Goal: Information Seeking & Learning: Learn about a topic

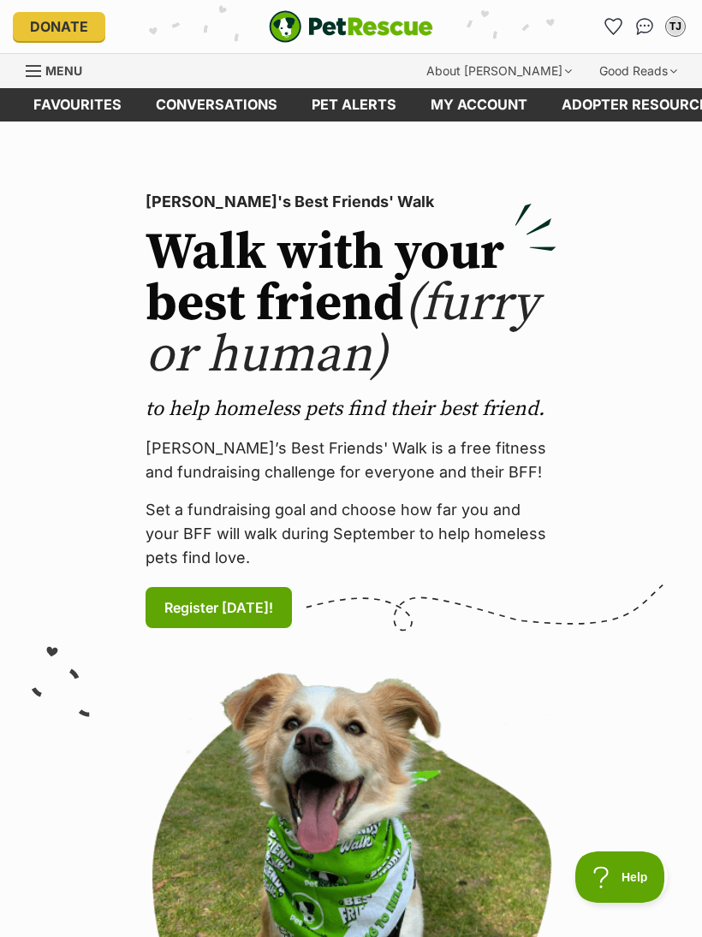
click at [98, 105] on link "Favourites" at bounding box center [77, 104] width 122 height 33
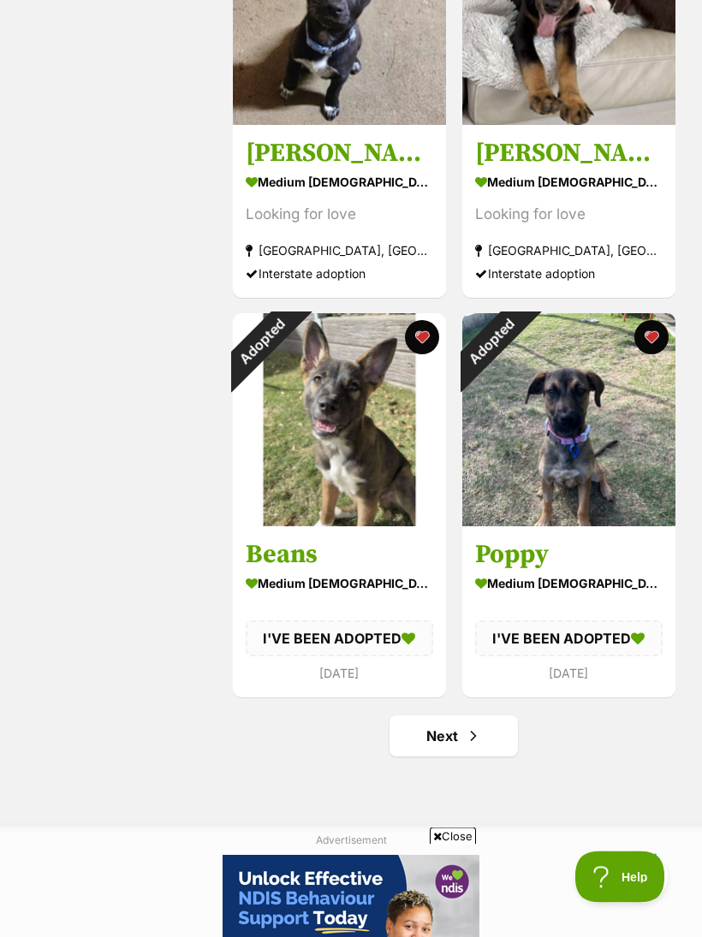
scroll to position [3653, 0]
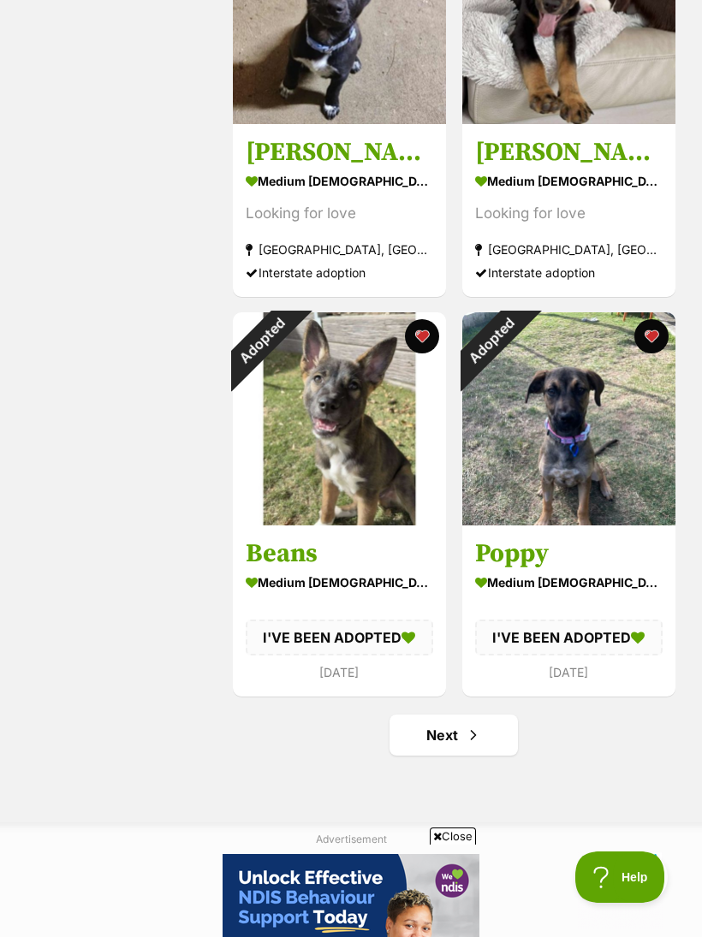
click at [472, 740] on span "Next page" at bounding box center [473, 735] width 17 height 21
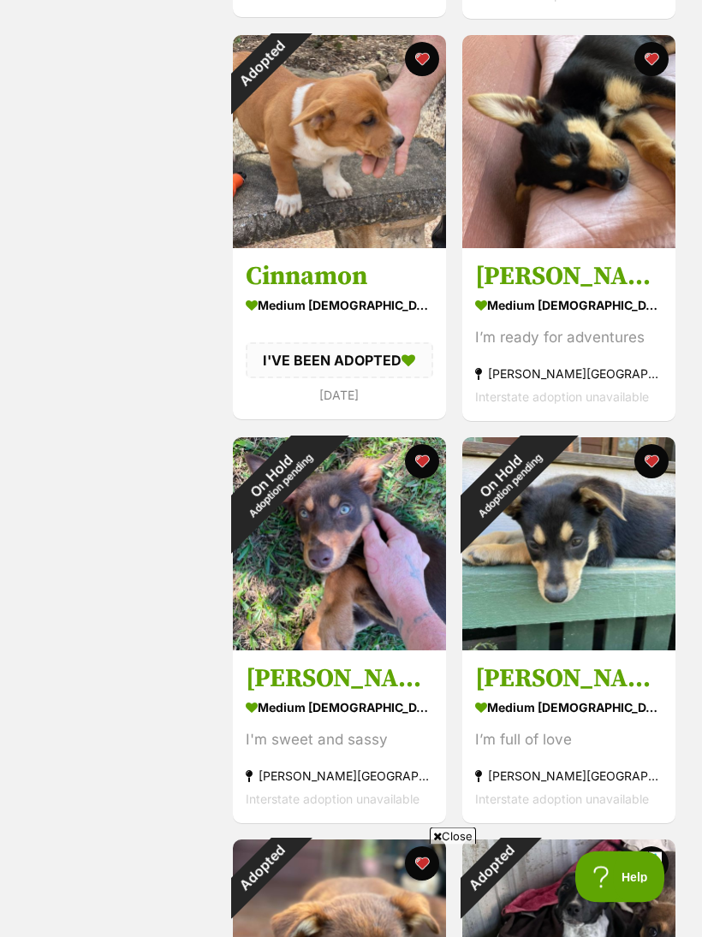
scroll to position [717, 0]
click at [555, 303] on div "medium male Dog" at bounding box center [568, 305] width 187 height 25
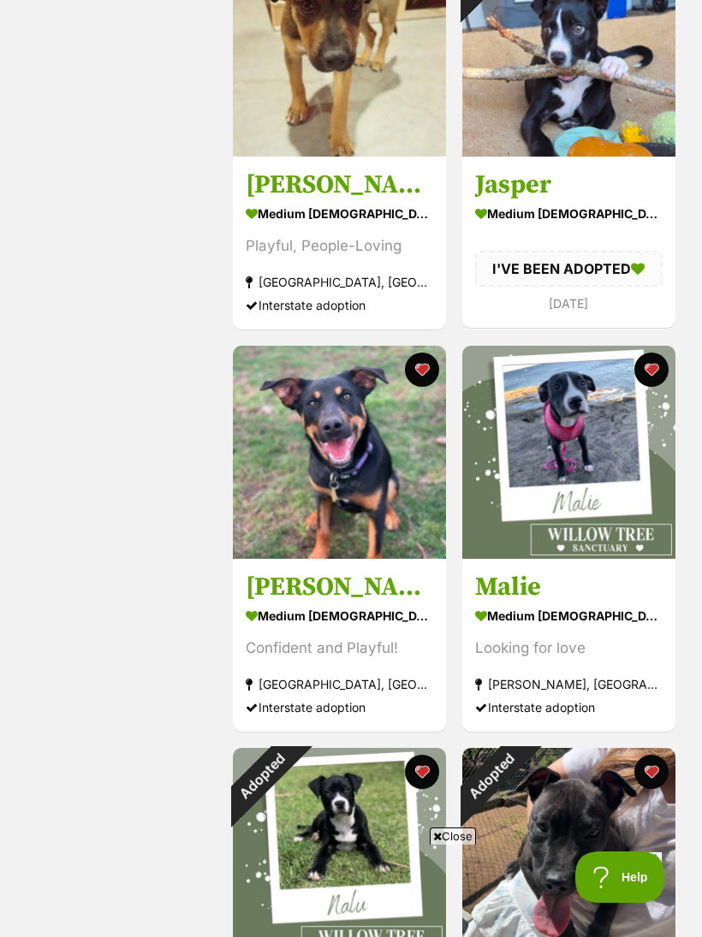
scroll to position [2013, 0]
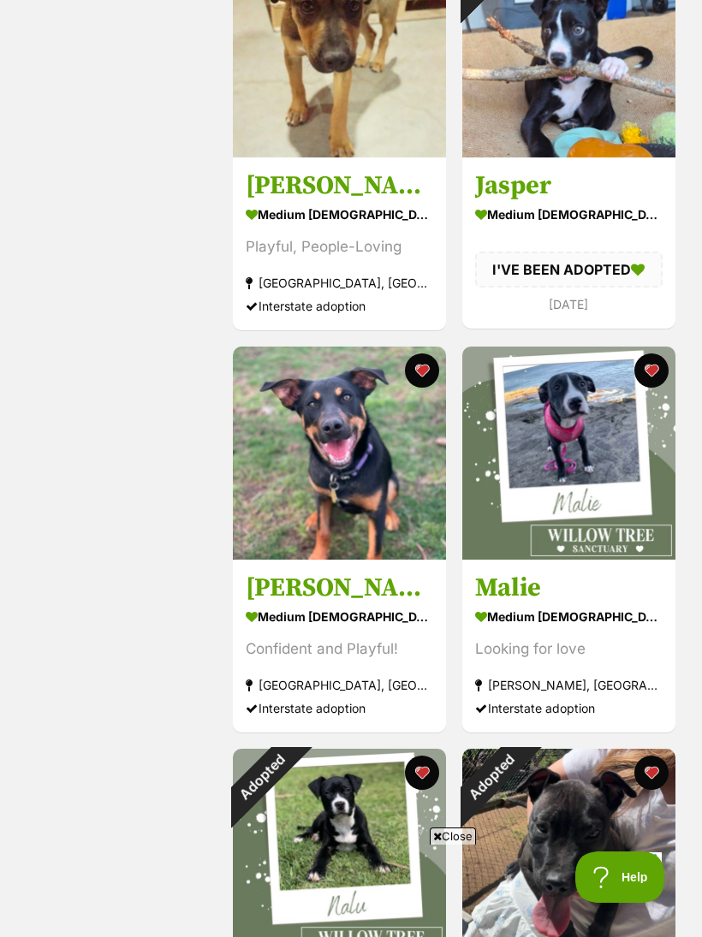
click at [336, 619] on div "medium male Dog" at bounding box center [339, 616] width 187 height 25
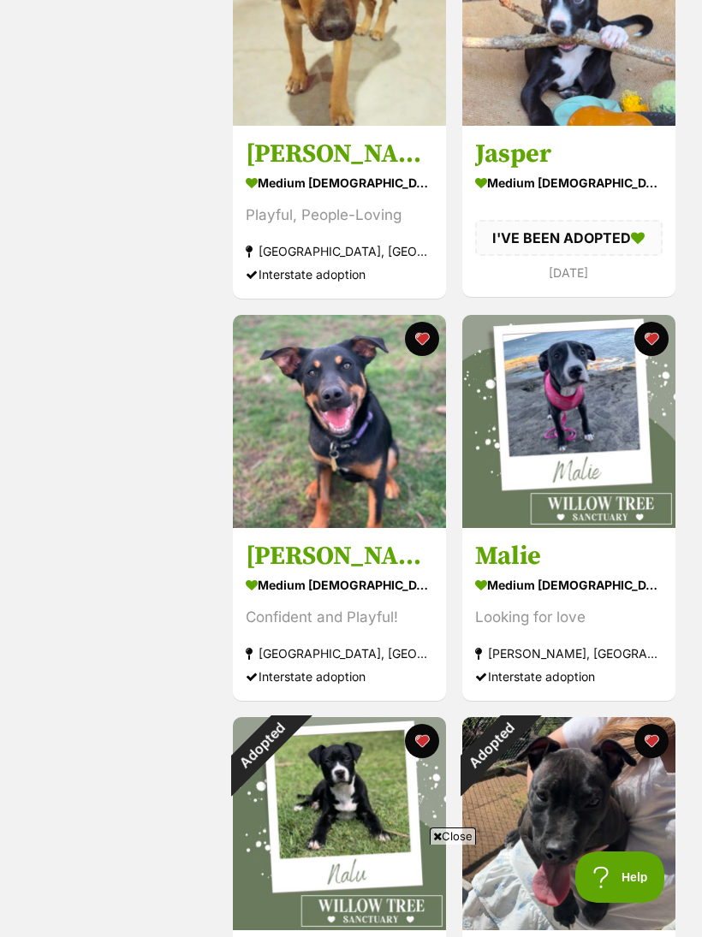
scroll to position [0, 0]
click at [366, 205] on div "Playful, People-Loving" at bounding box center [339, 215] width 187 height 23
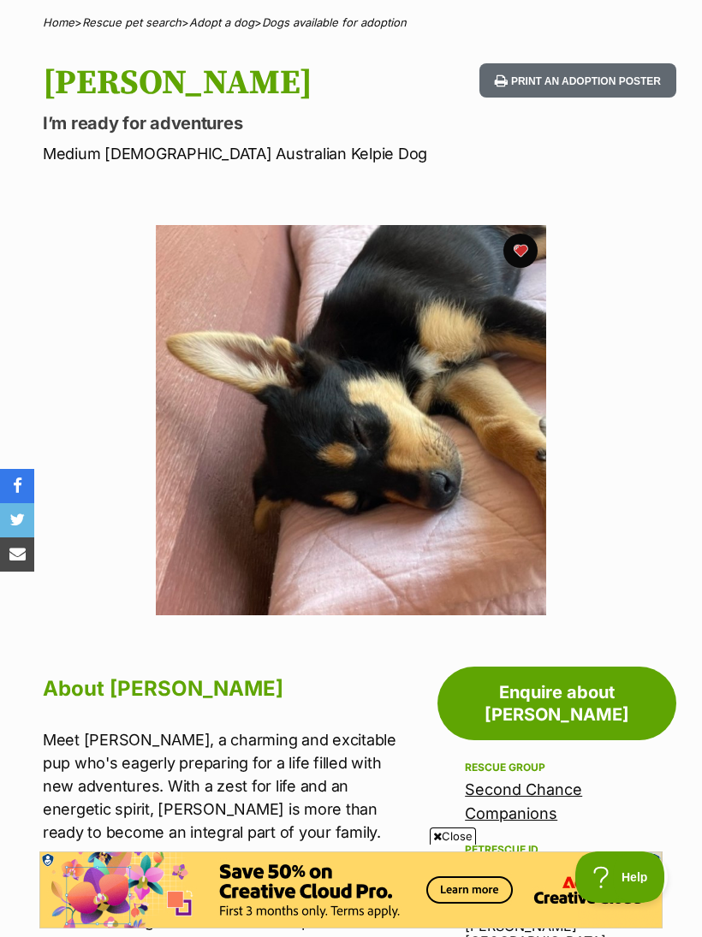
scroll to position [129, 0]
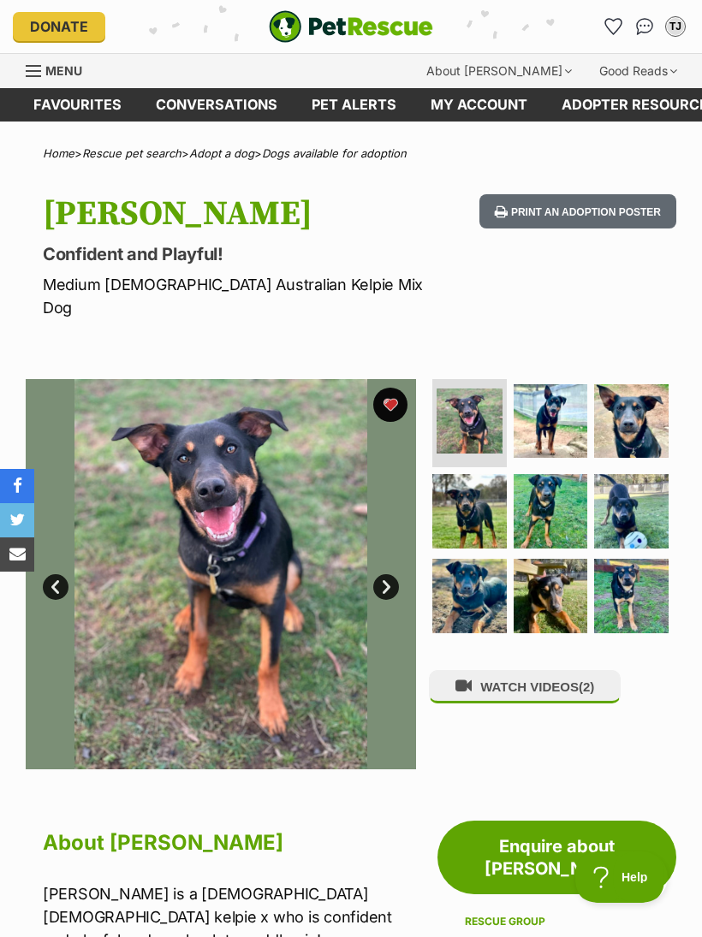
click at [543, 492] on img at bounding box center [551, 511] width 74 height 74
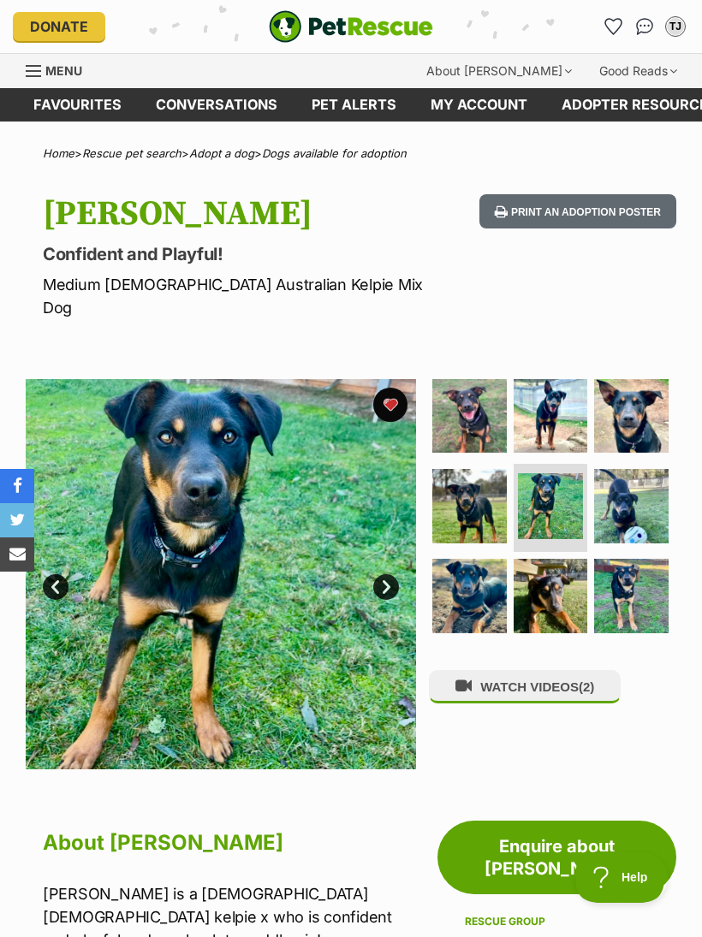
click at [573, 584] on img at bounding box center [551, 596] width 74 height 74
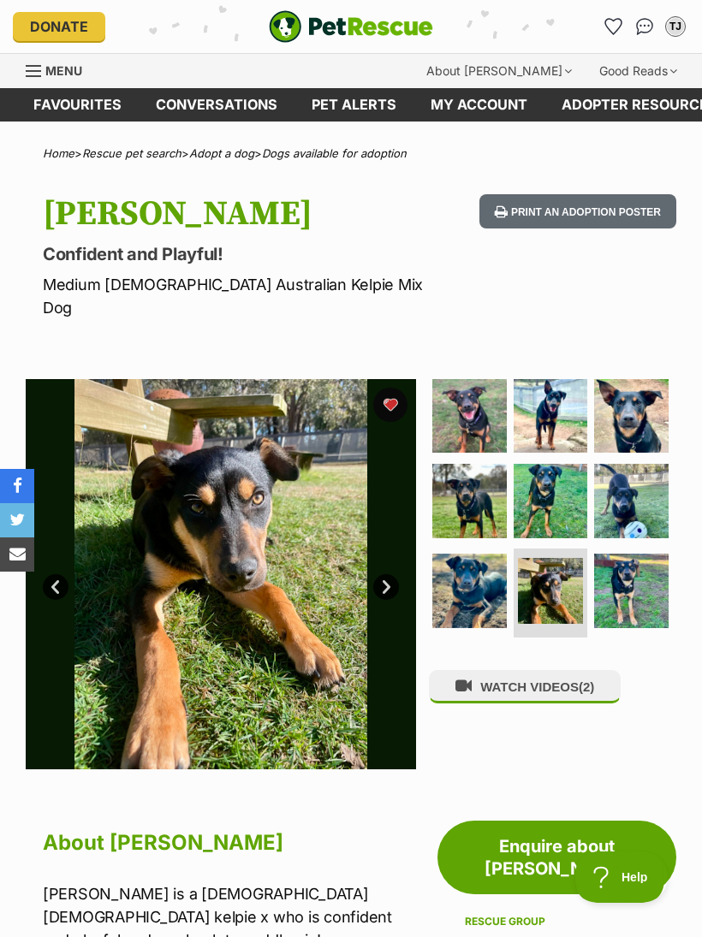
click at [460, 561] on img at bounding box center [469, 591] width 74 height 74
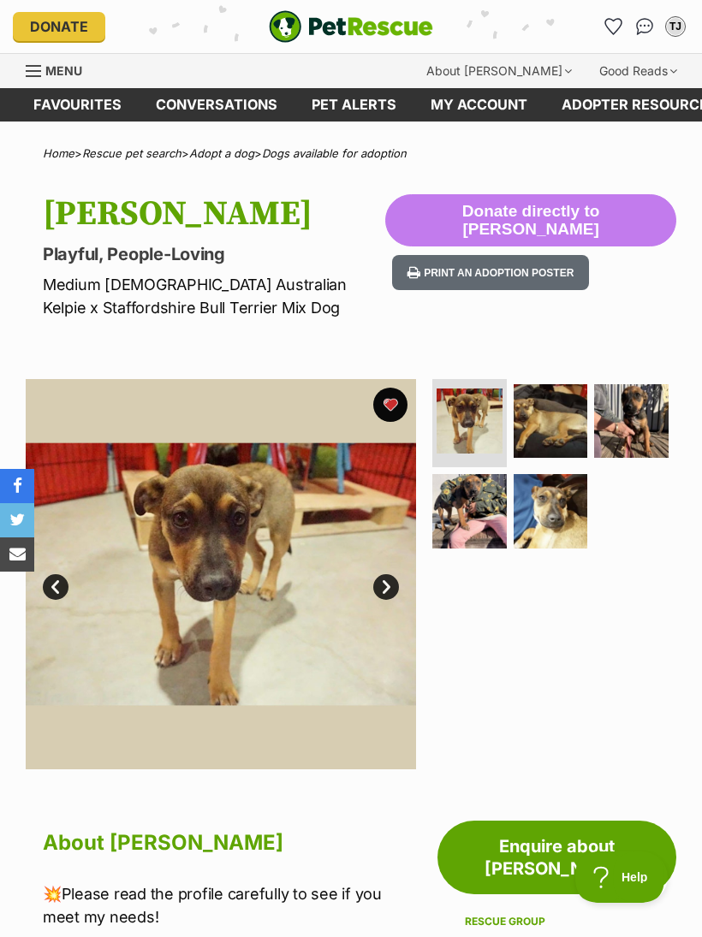
click at [556, 406] on img at bounding box center [551, 421] width 74 height 74
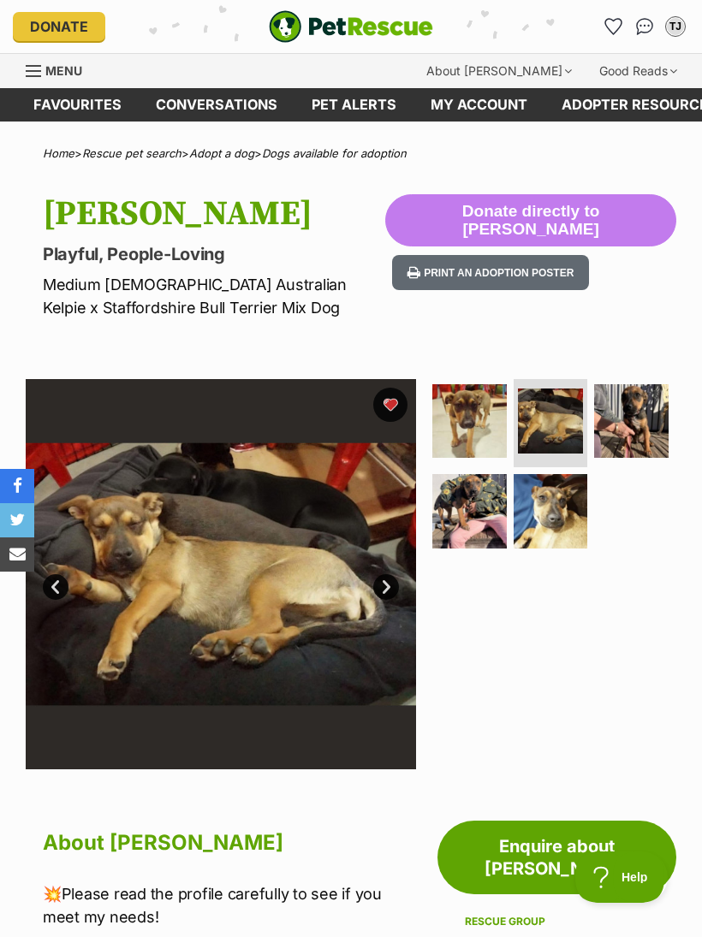
click at [644, 424] on img at bounding box center [631, 421] width 74 height 74
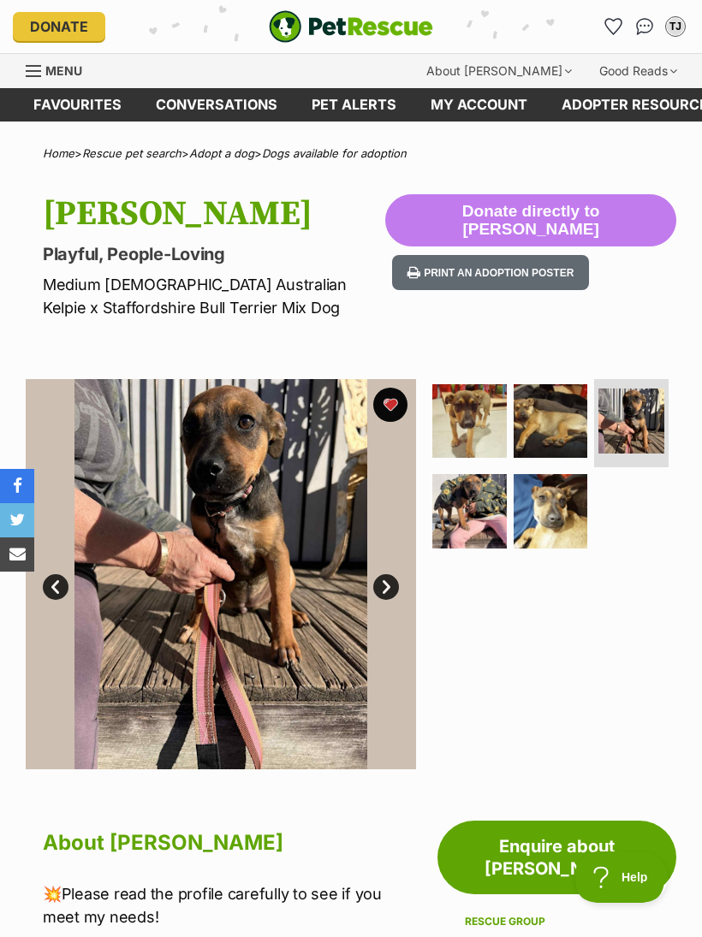
click at [466, 509] on img at bounding box center [469, 511] width 74 height 74
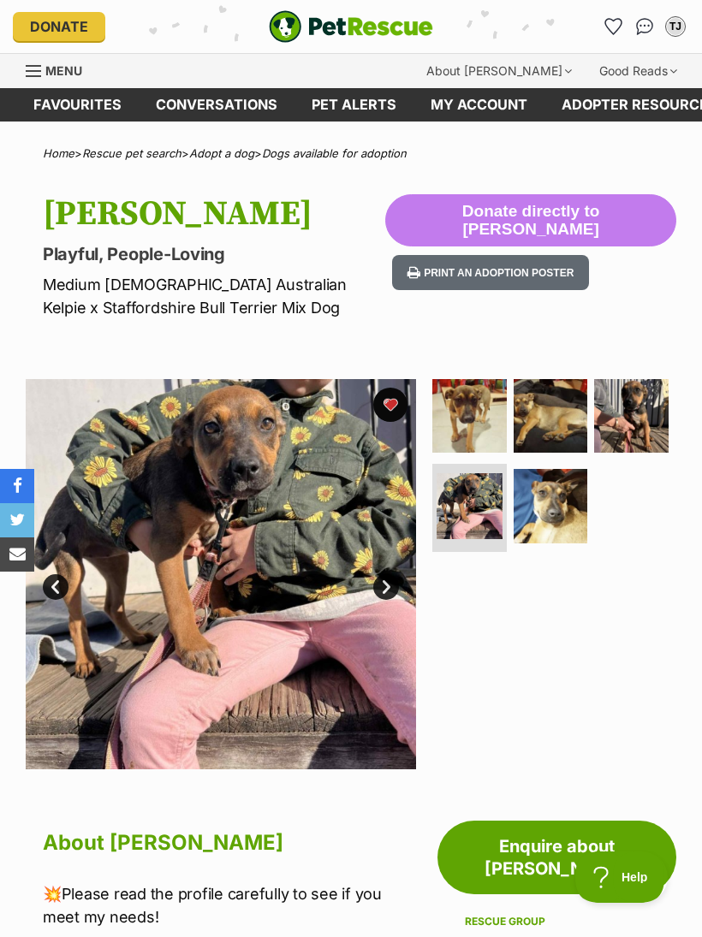
click at [549, 520] on img at bounding box center [551, 506] width 74 height 74
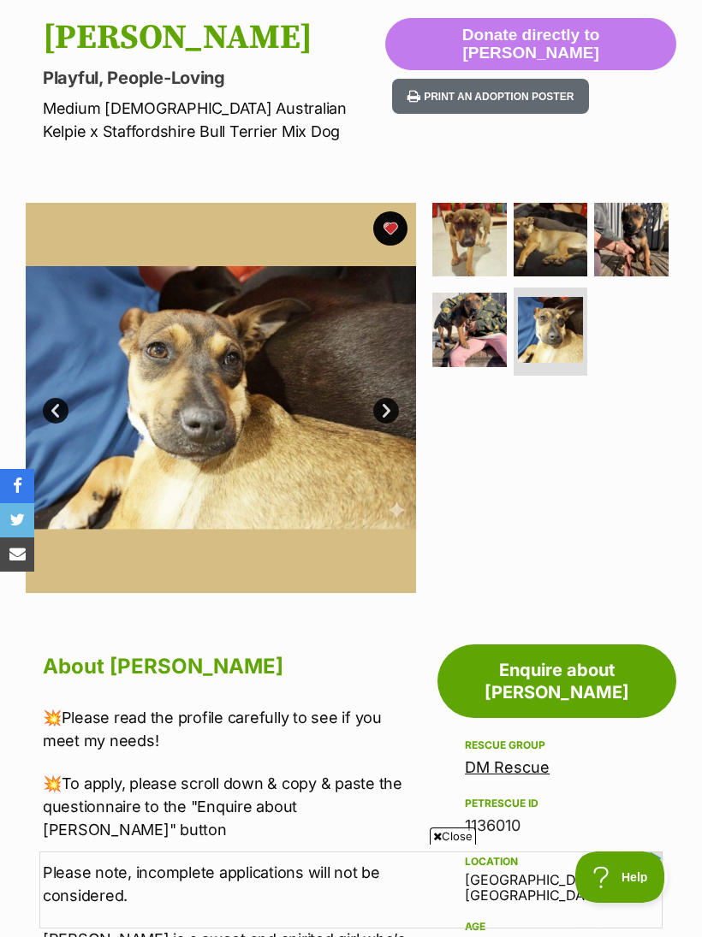
scroll to position [167, 0]
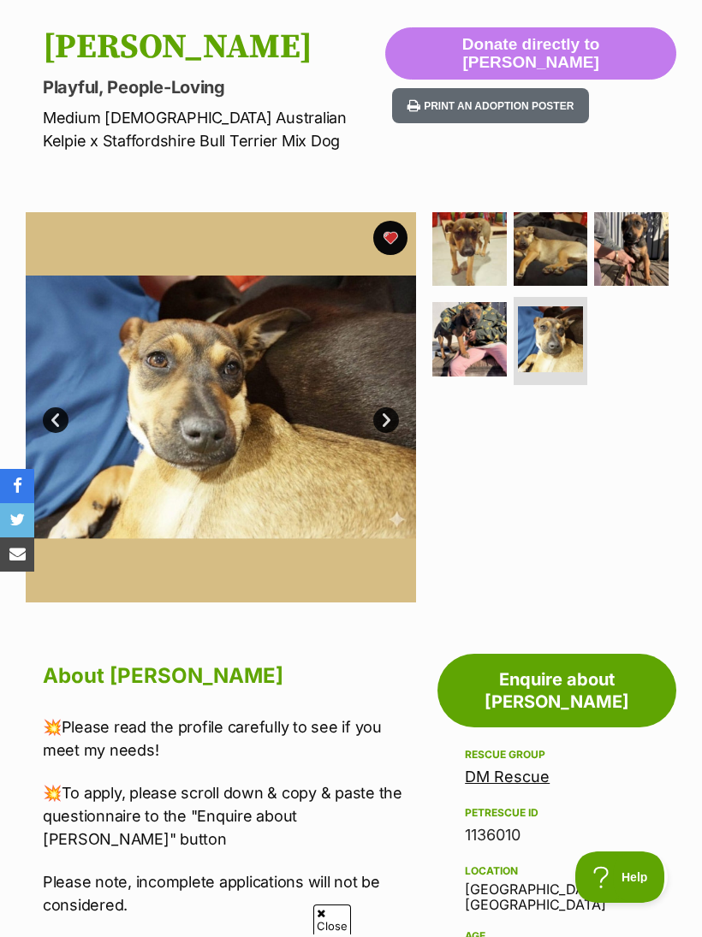
click at [481, 338] on img at bounding box center [469, 339] width 74 height 74
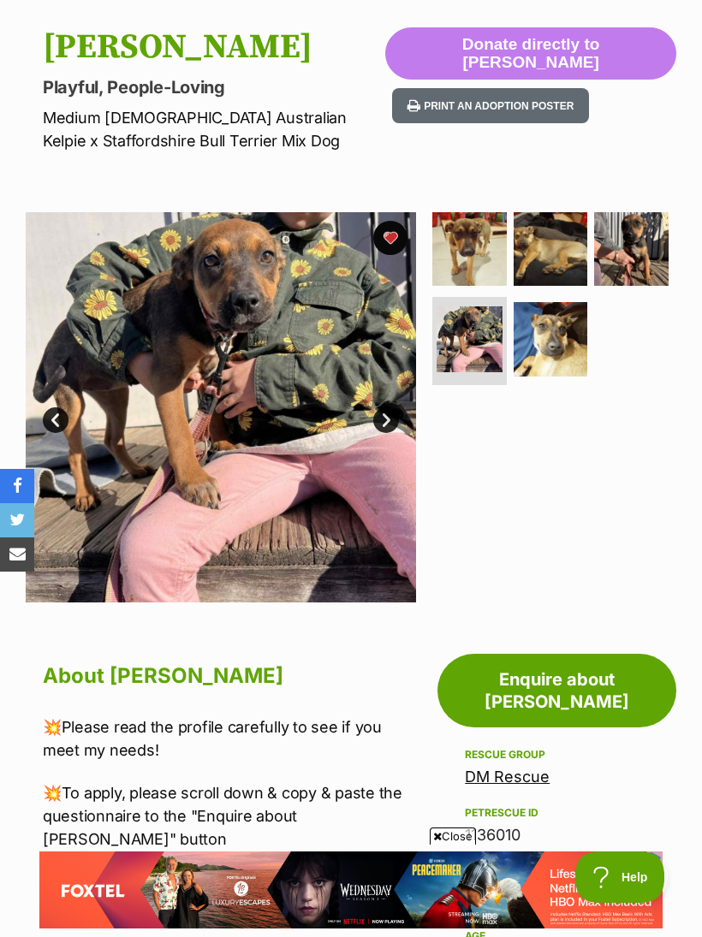
scroll to position [0, 0]
click at [484, 249] on img at bounding box center [469, 249] width 74 height 74
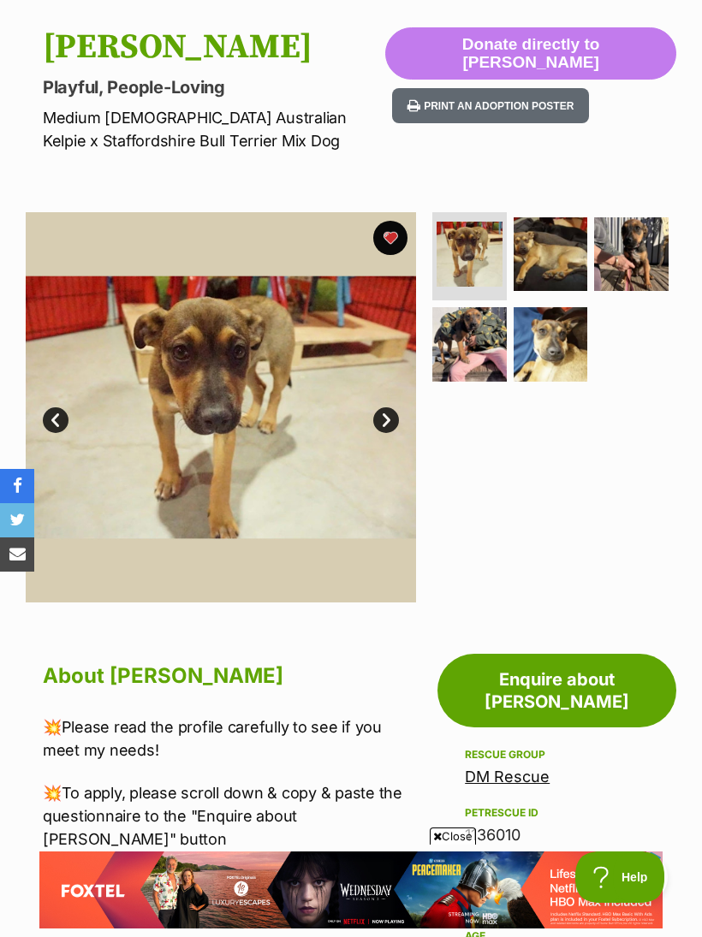
click at [551, 247] on img at bounding box center [551, 254] width 74 height 74
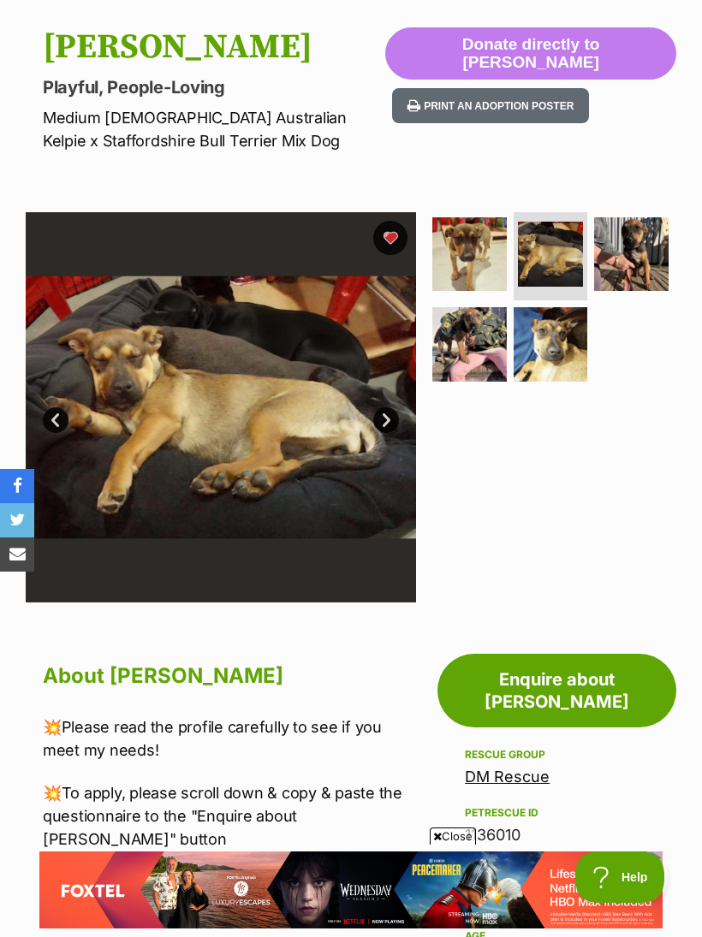
click at [379, 417] on link "Next" at bounding box center [386, 420] width 26 height 26
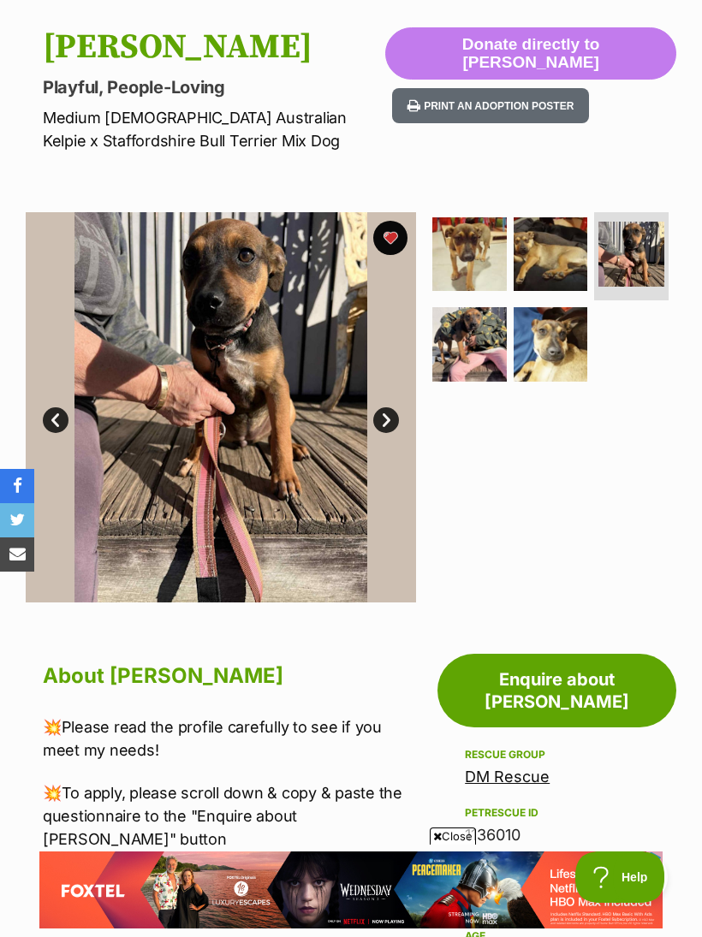
click at [379, 425] on link "Next" at bounding box center [386, 420] width 26 height 26
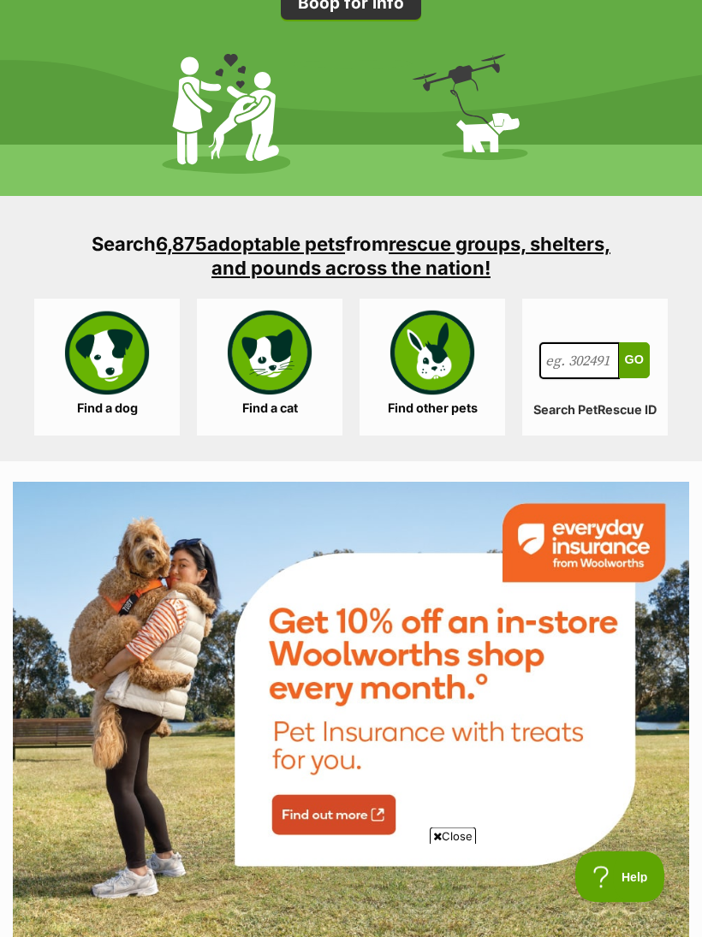
scroll to position [2518, 0]
click at [88, 353] on link "Find a dog" at bounding box center [107, 367] width 146 height 137
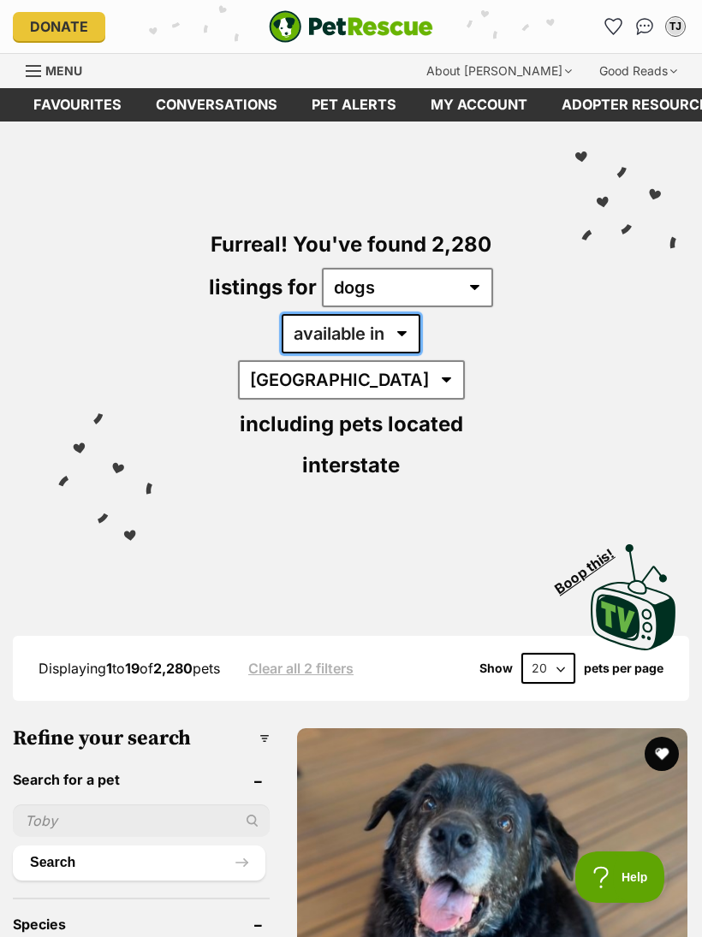
click at [338, 335] on select "available in located in" at bounding box center [351, 333] width 139 height 39
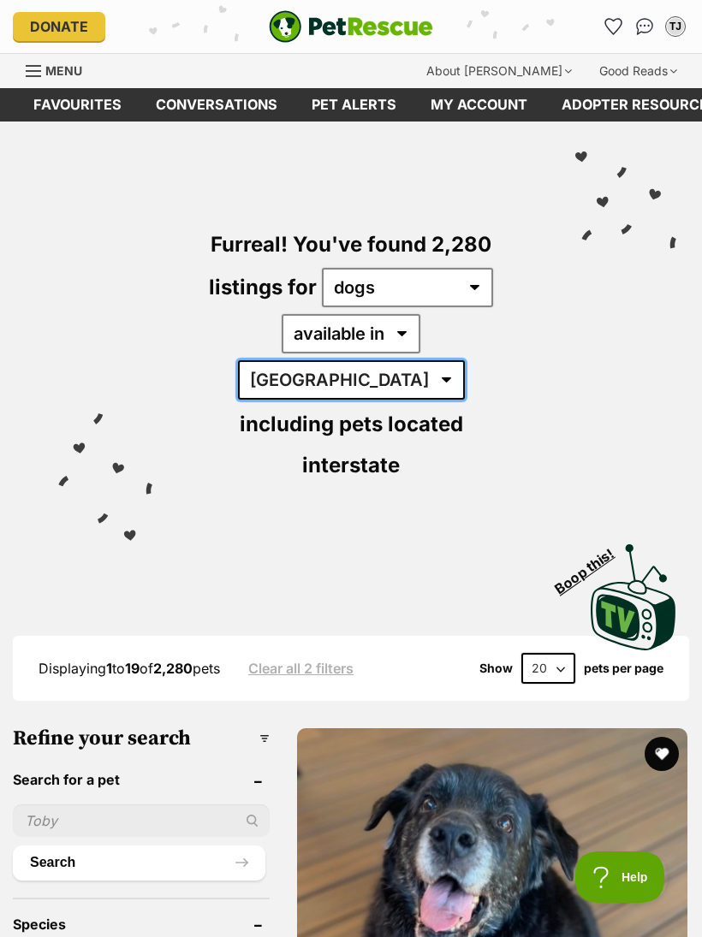
click at [465, 360] on select "[GEOGRAPHIC_DATA] [GEOGRAPHIC_DATA] [GEOGRAPHIC_DATA] [GEOGRAPHIC_DATA] [GEOGRA…" at bounding box center [351, 379] width 227 height 39
select select "QLD"
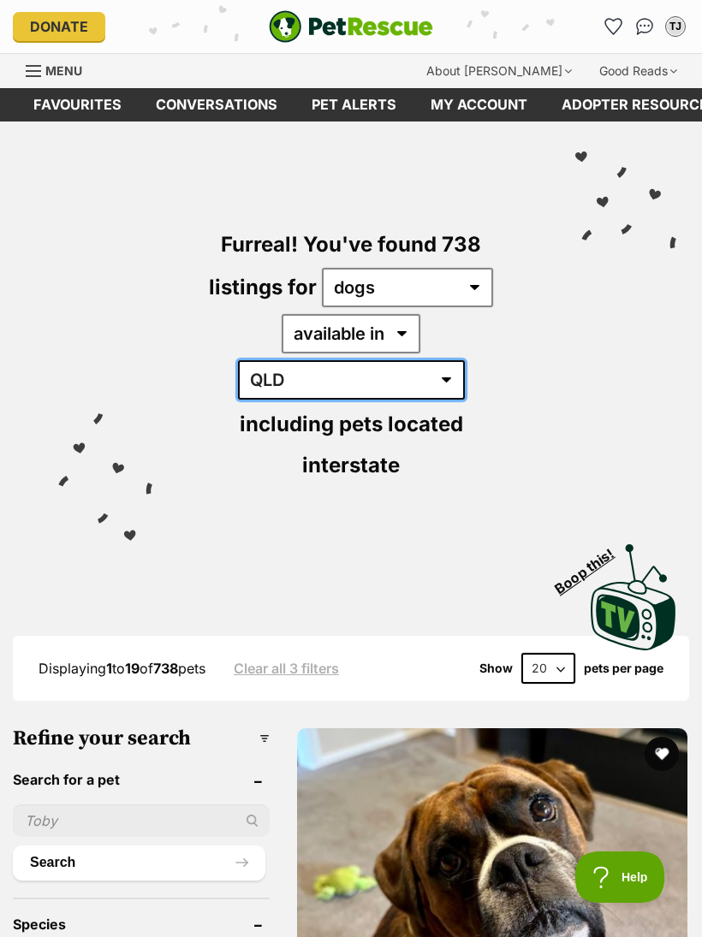
click at [465, 360] on select "[GEOGRAPHIC_DATA] [GEOGRAPHIC_DATA] [GEOGRAPHIC_DATA] [GEOGRAPHIC_DATA] [GEOGRA…" at bounding box center [351, 379] width 227 height 39
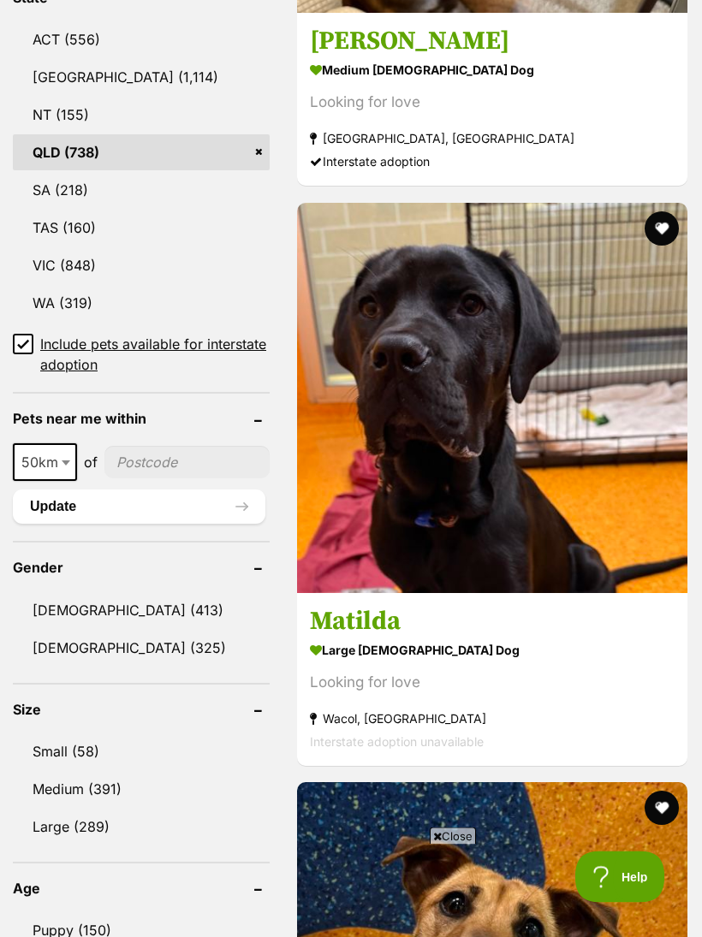
scroll to position [1106, 0]
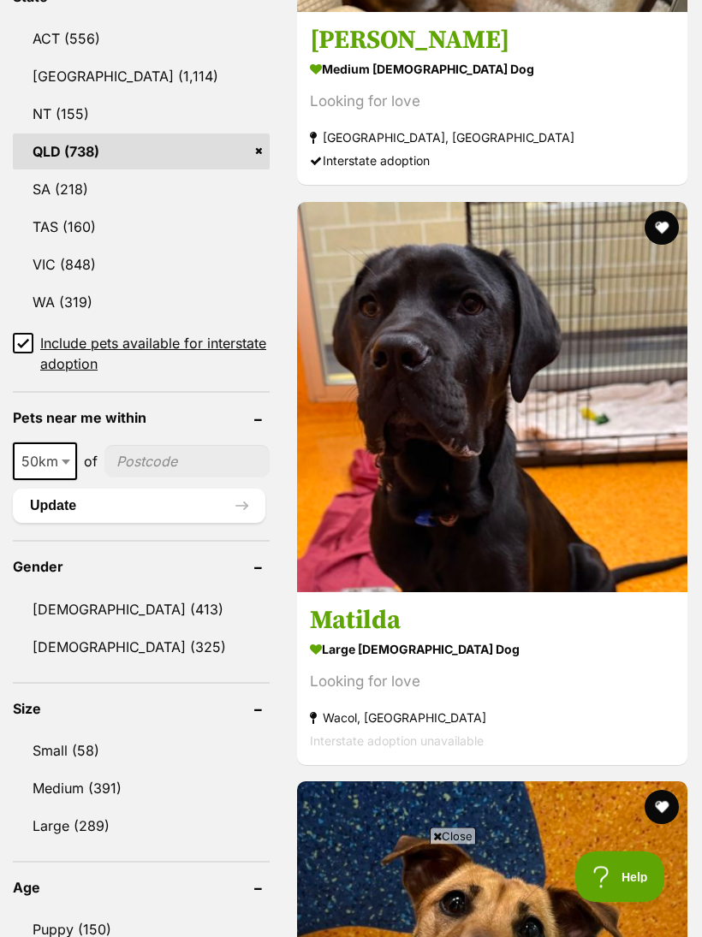
click at [82, 734] on link "Small (58)" at bounding box center [141, 752] width 257 height 36
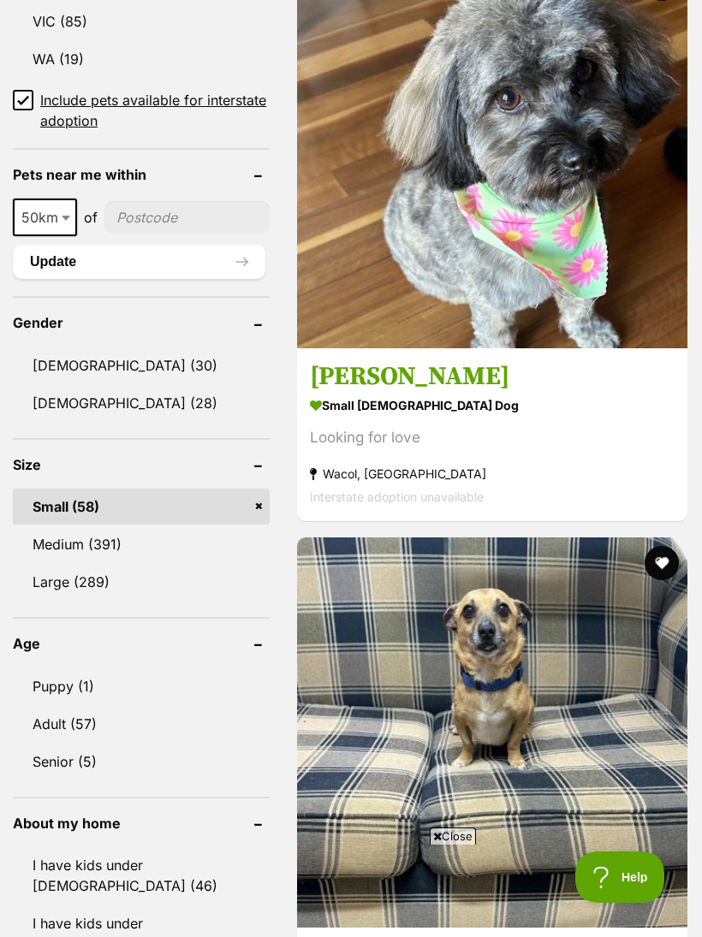
scroll to position [1350, 0]
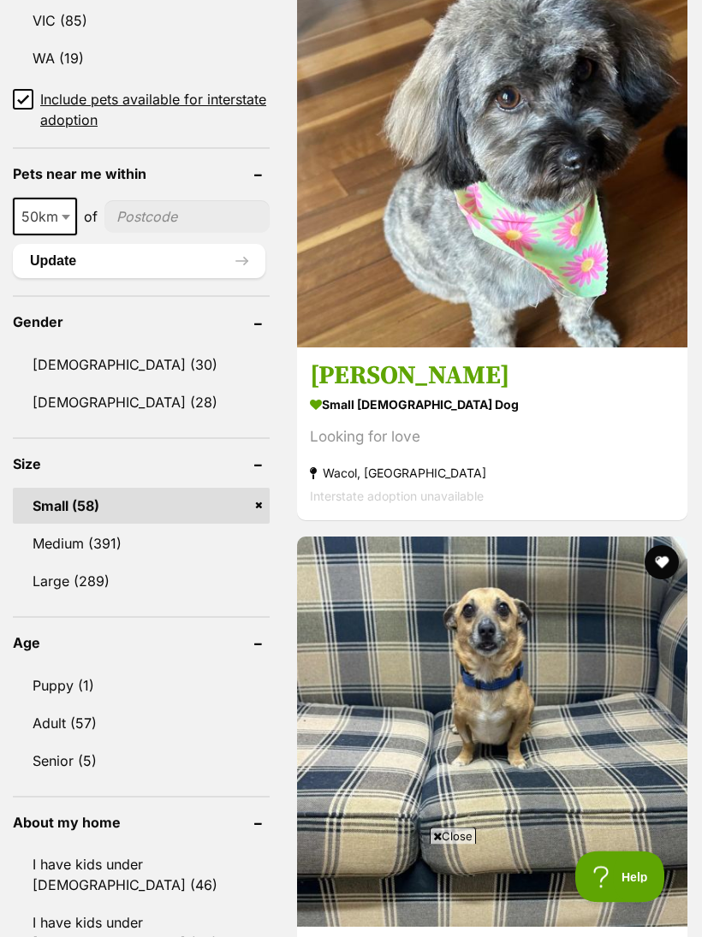
click at [113, 535] on link "Medium (391)" at bounding box center [141, 544] width 257 height 36
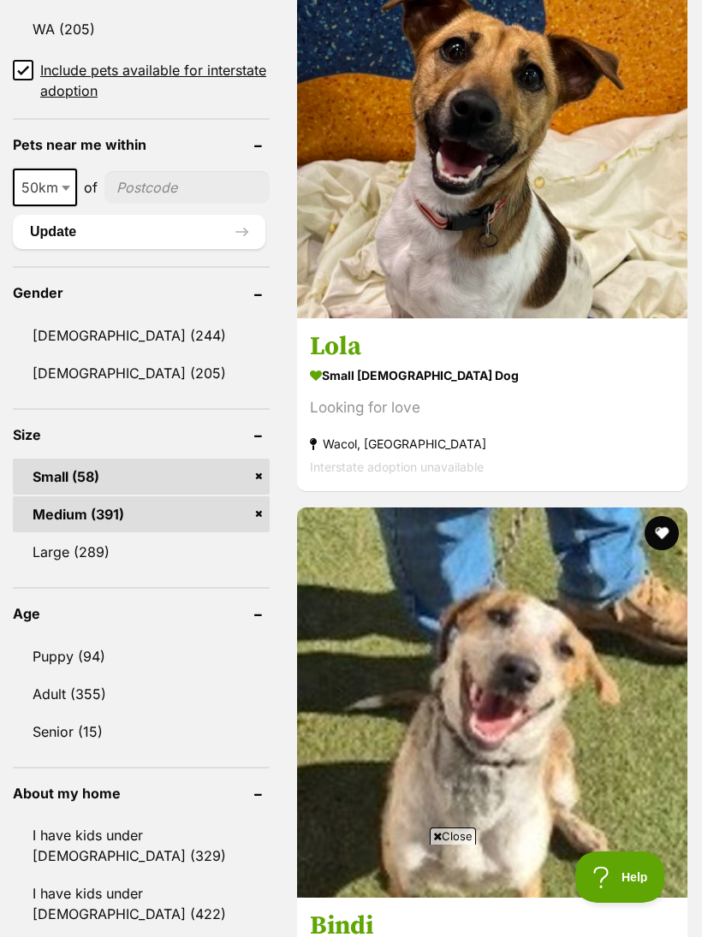
scroll to position [1429, 0]
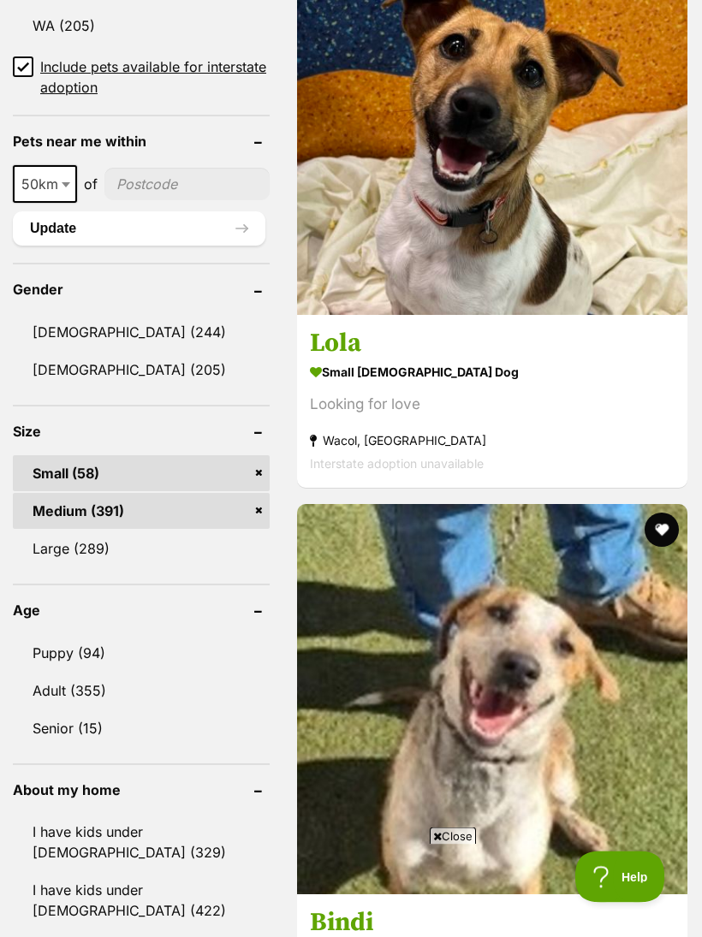
click at [74, 636] on link "Puppy (94)" at bounding box center [141, 654] width 257 height 36
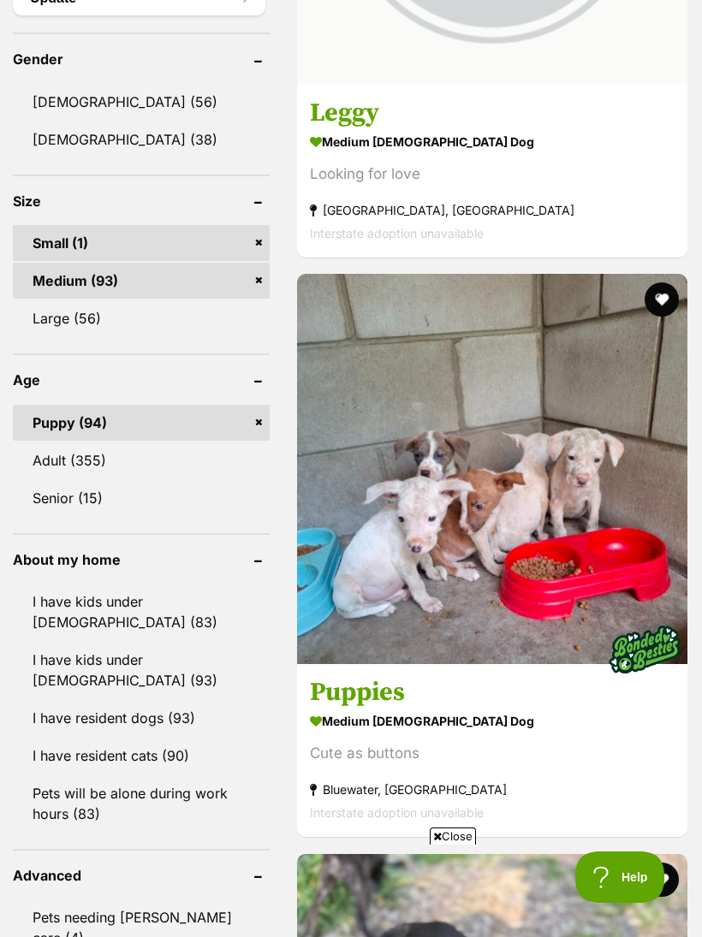
click at [66, 605] on link "I have kids under [DEMOGRAPHIC_DATA] (83)" at bounding box center [141, 612] width 257 height 56
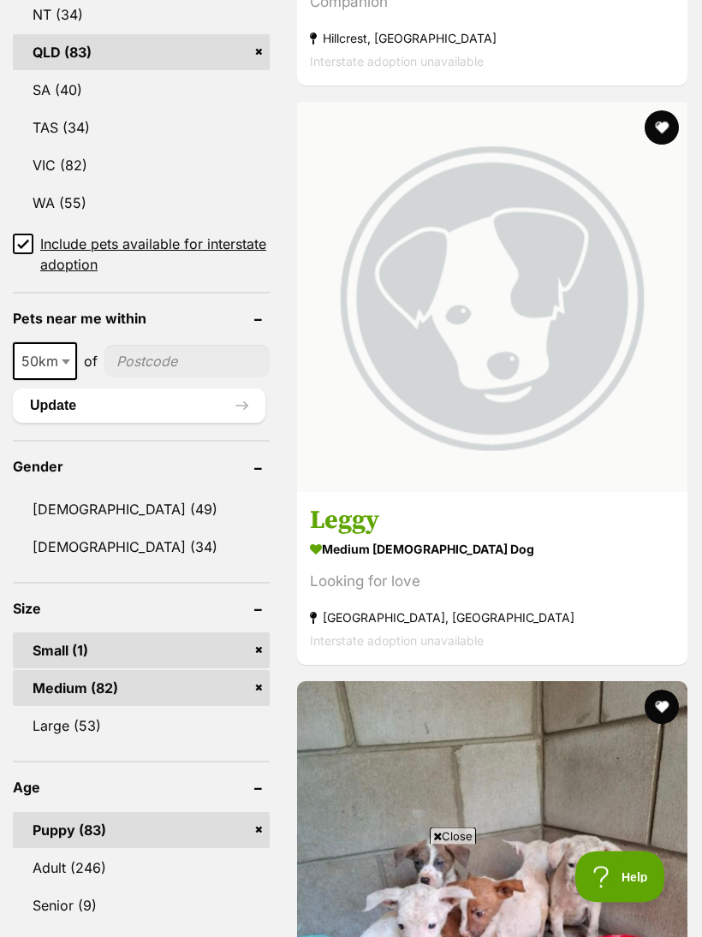
scroll to position [1244, 0]
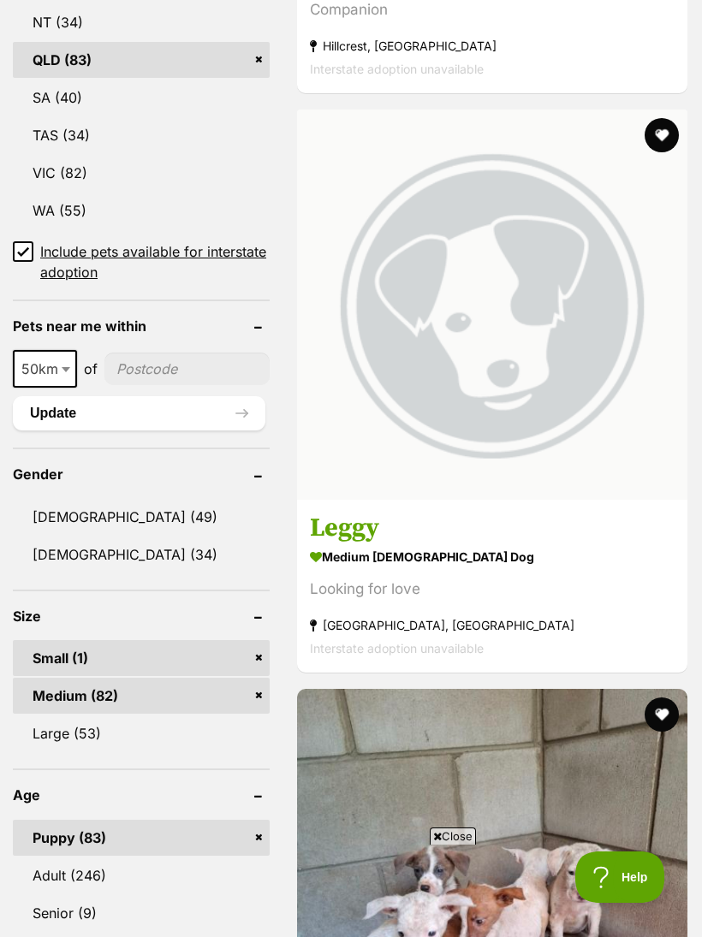
click at [70, 365] on span at bounding box center [67, 369] width 17 height 38
select select "250"
click at [162, 368] on input"] "postcode" at bounding box center [191, 369] width 157 height 33
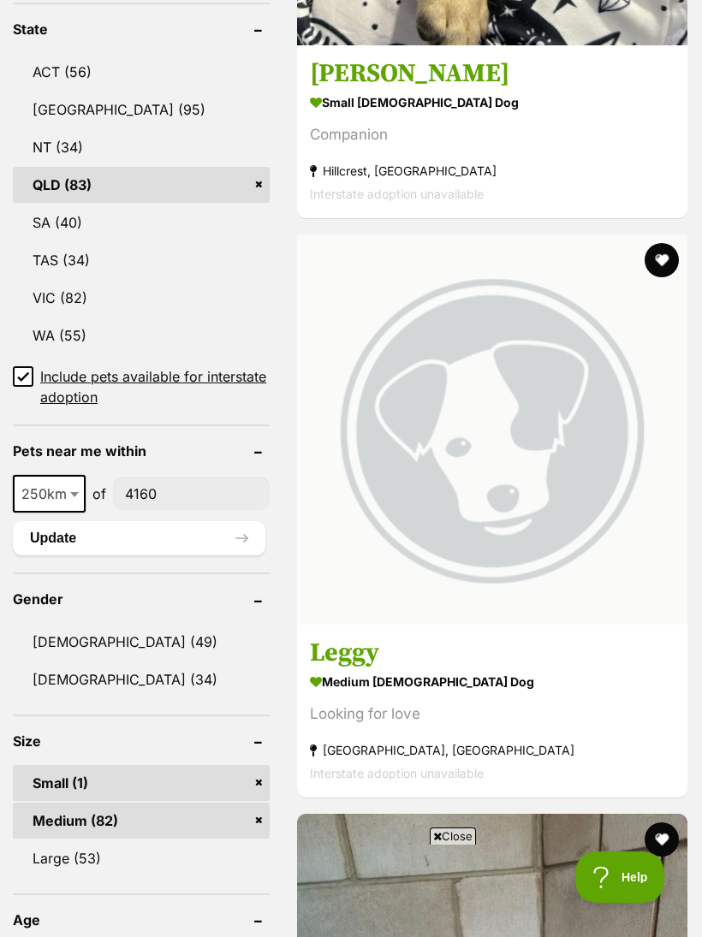
scroll to position [1113, 0]
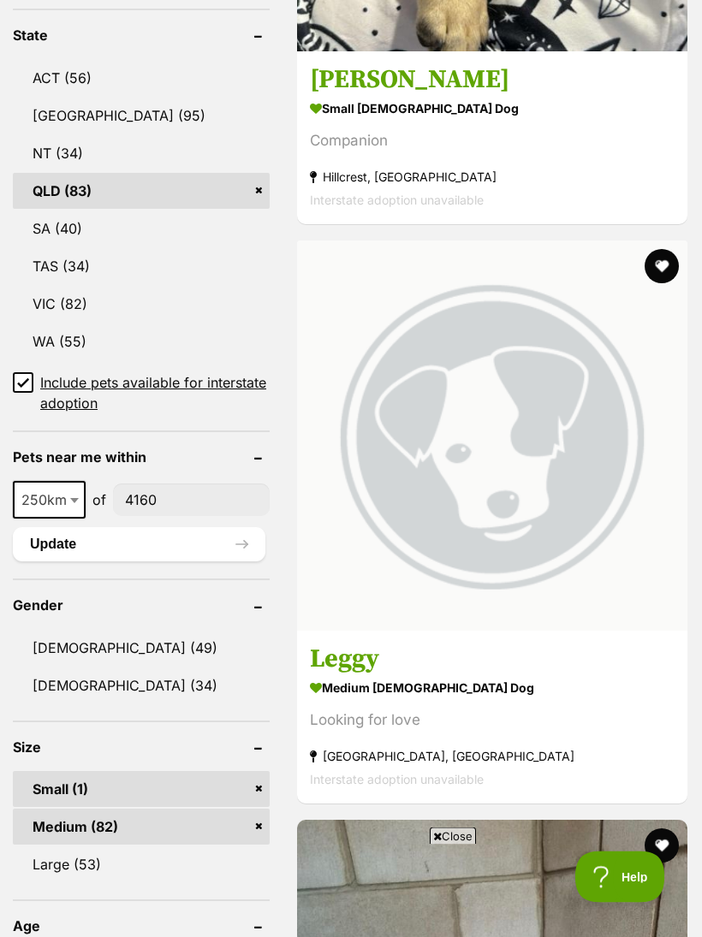
type input"] "4160"
click at [217, 541] on button "Update" at bounding box center [139, 545] width 252 height 34
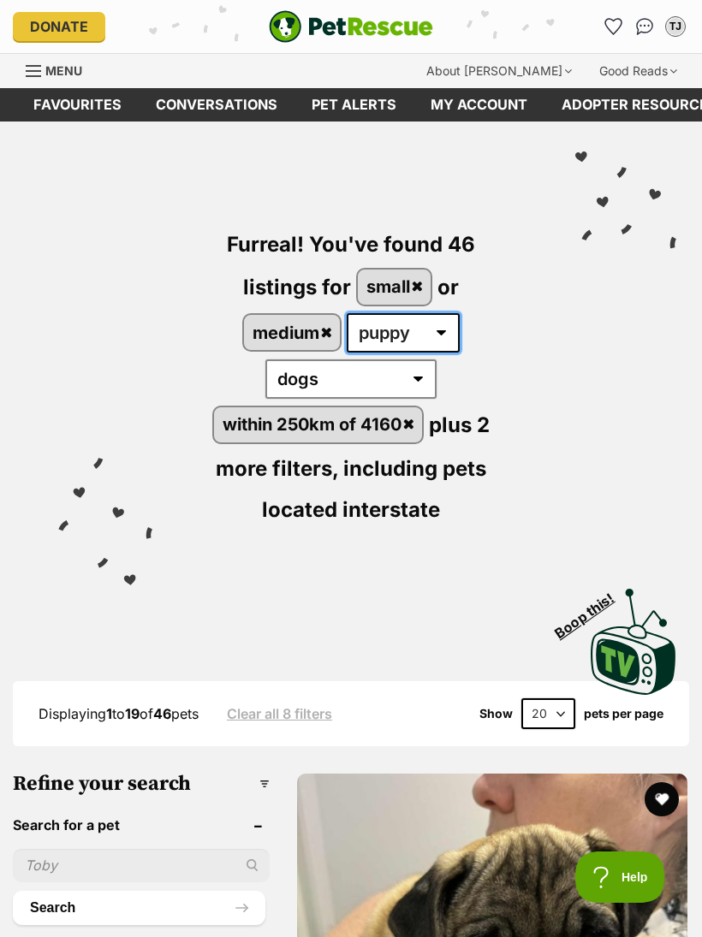
click at [439, 337] on select "any age puppy adult senior" at bounding box center [403, 332] width 113 height 39
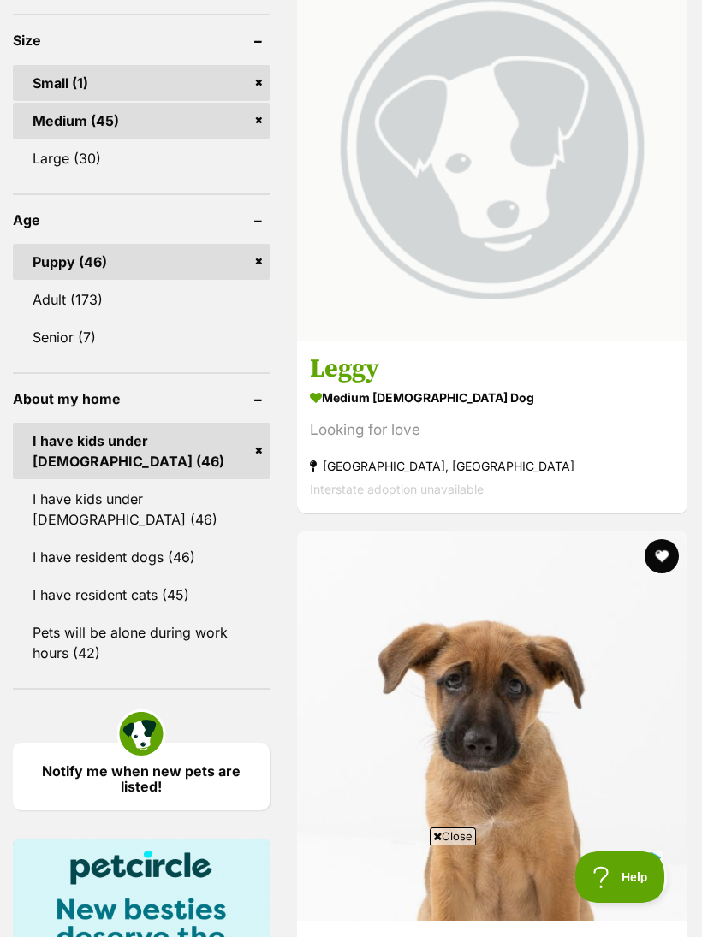
click at [163, 646] on link "Pets will be alone during work hours (42)" at bounding box center [141, 643] width 257 height 56
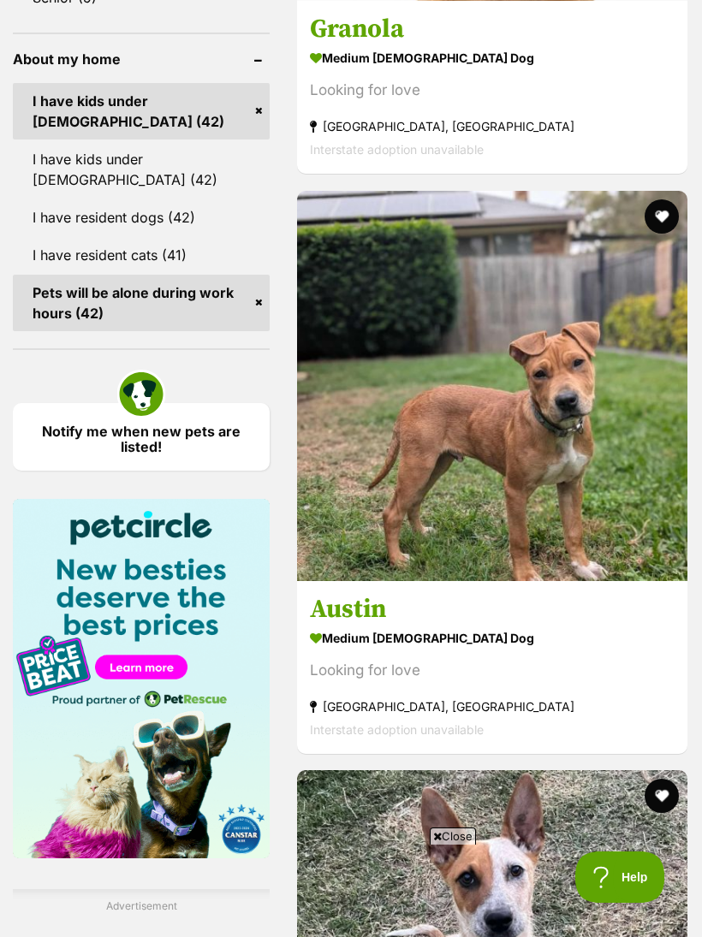
click at [199, 310] on link "Pets will be alone during work hours (42)" at bounding box center [141, 303] width 257 height 56
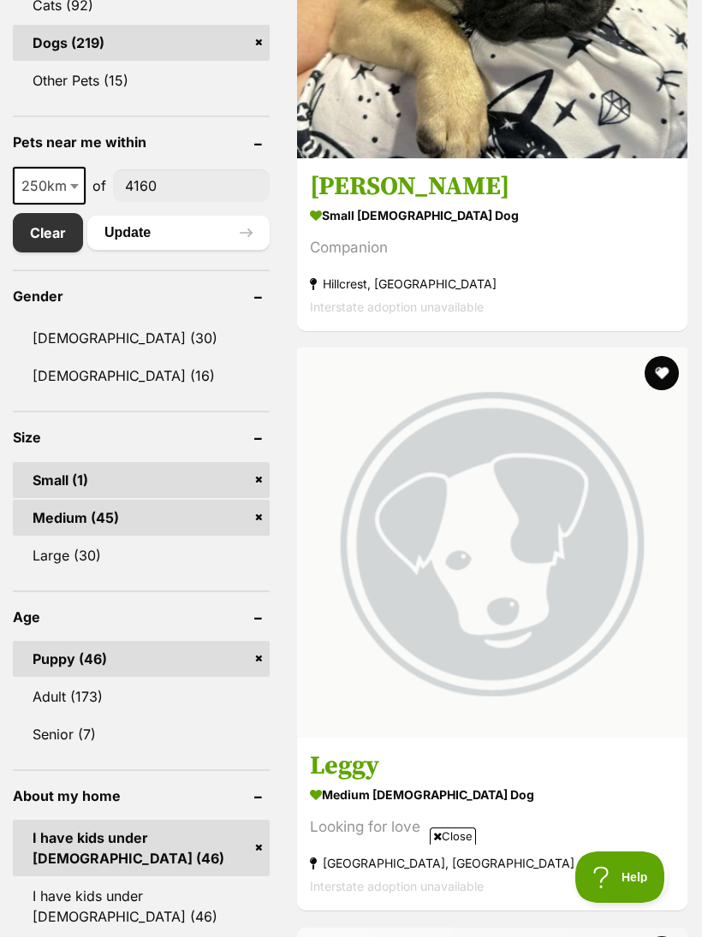
scroll to position [1050, 0]
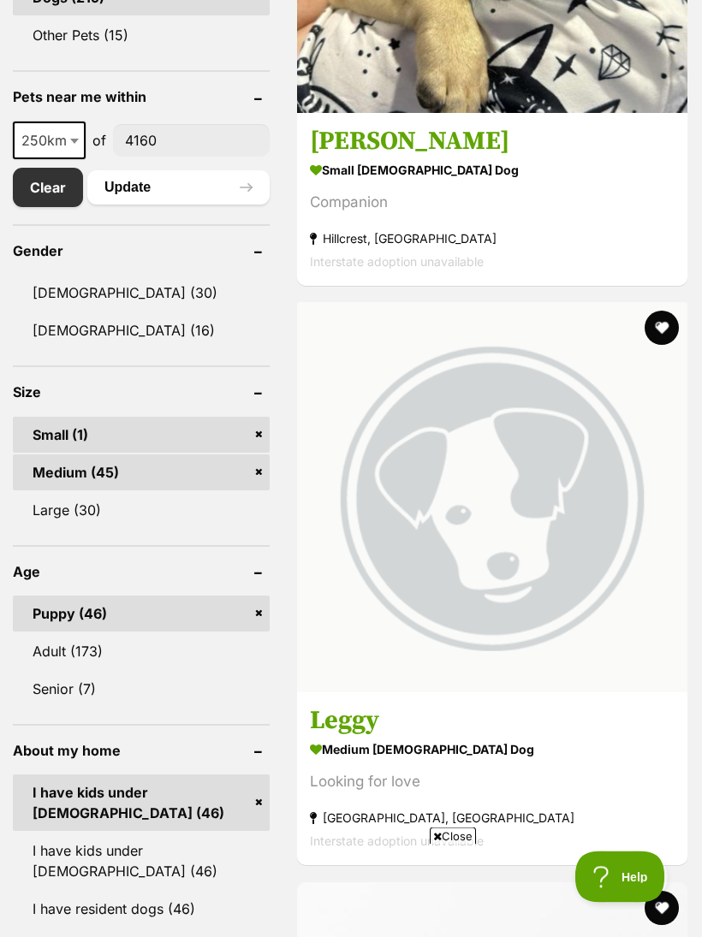
click at [98, 323] on link "[DEMOGRAPHIC_DATA] (16)" at bounding box center [141, 331] width 257 height 36
click at [91, 276] on link "[DEMOGRAPHIC_DATA] (30)" at bounding box center [141, 294] width 257 height 36
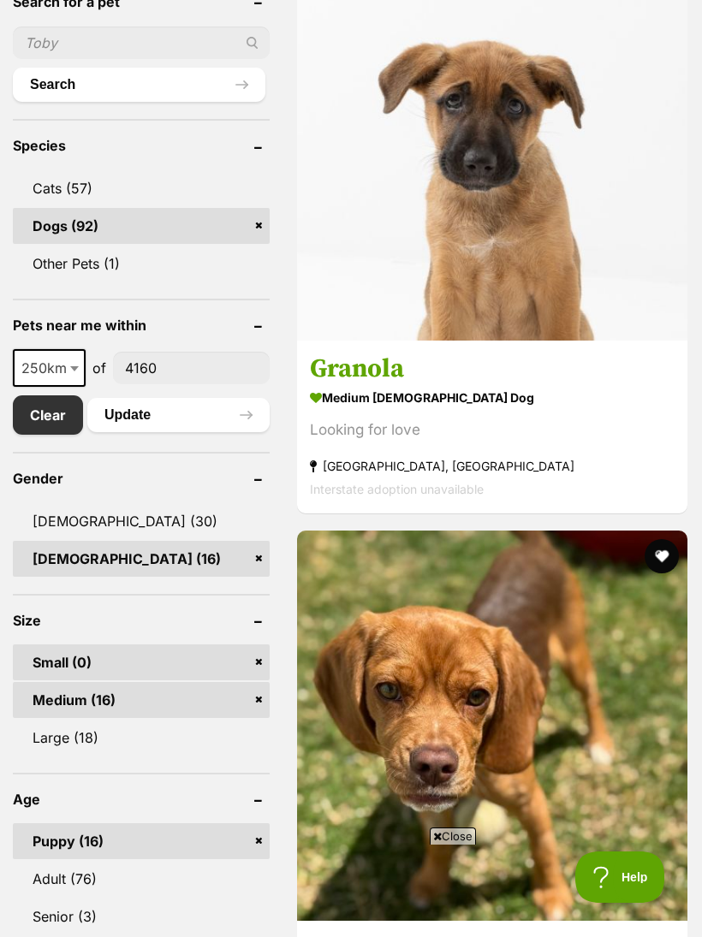
click at [228, 471] on header "Gender" at bounding box center [141, 478] width 257 height 15
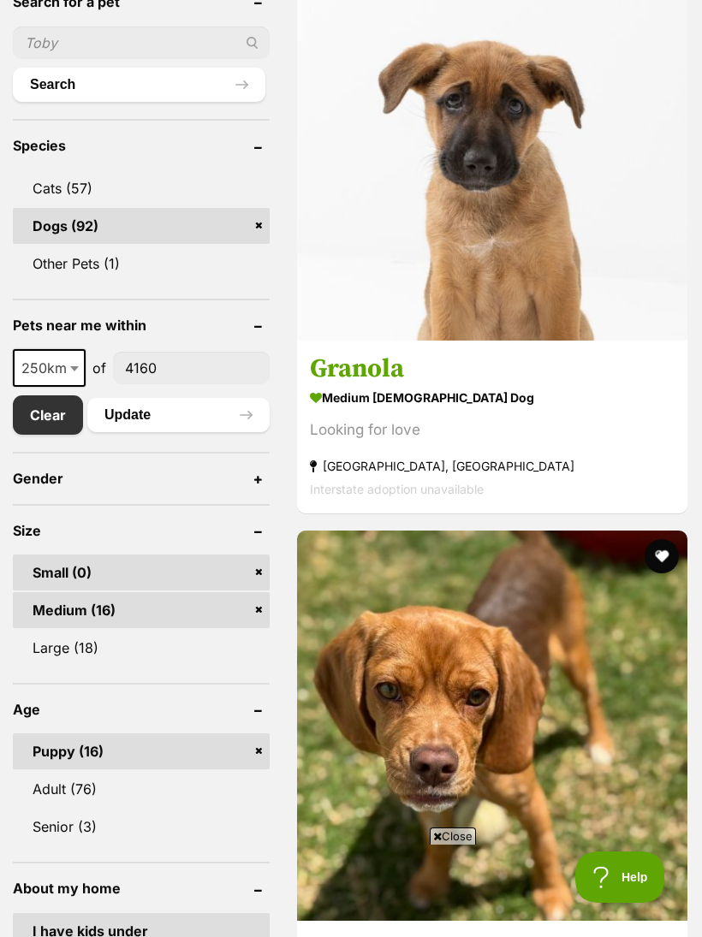
click at [223, 555] on link "Small (0)" at bounding box center [141, 573] width 257 height 36
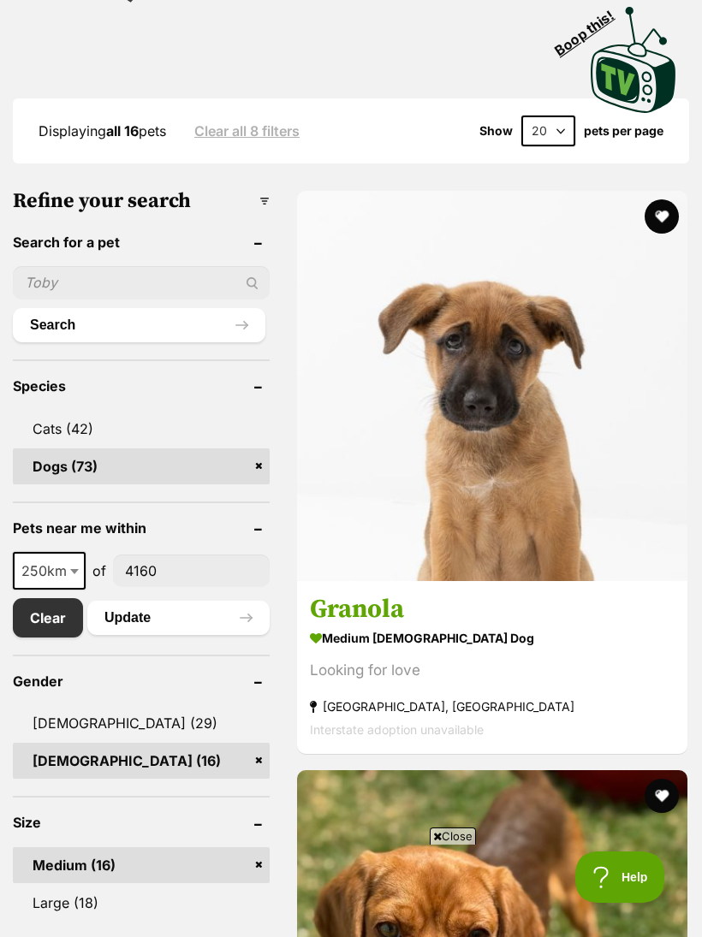
click at [216, 674] on header "Gender" at bounding box center [141, 681] width 257 height 15
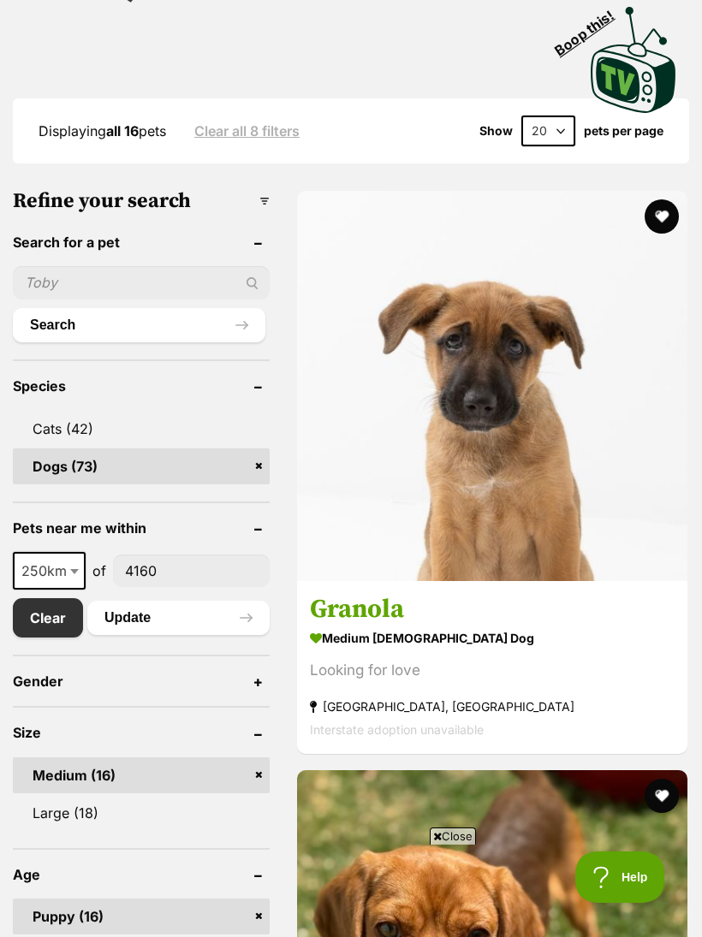
click at [226, 757] on link "Medium (16)" at bounding box center [141, 775] width 257 height 36
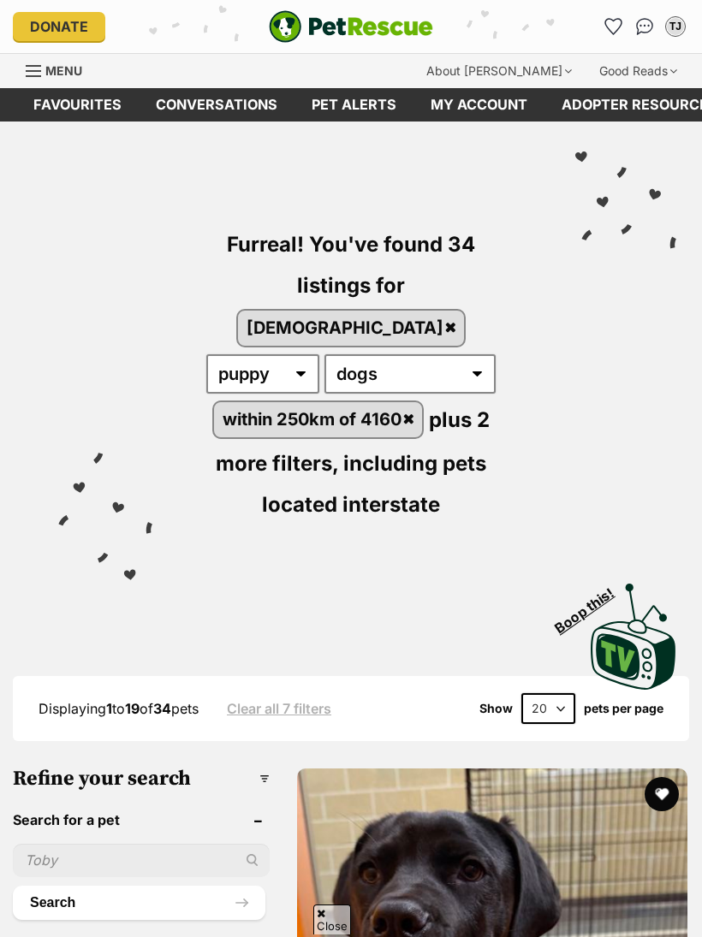
scroll to position [652, 0]
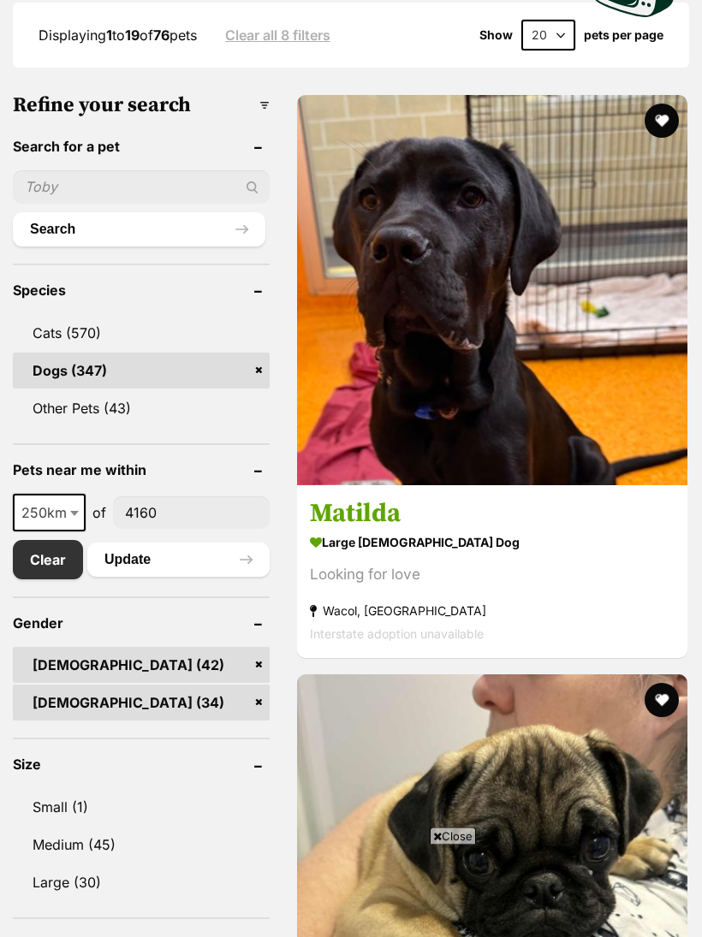
scroll to position [719, 0]
click at [102, 827] on link "Medium (45)" at bounding box center [141, 845] width 257 height 36
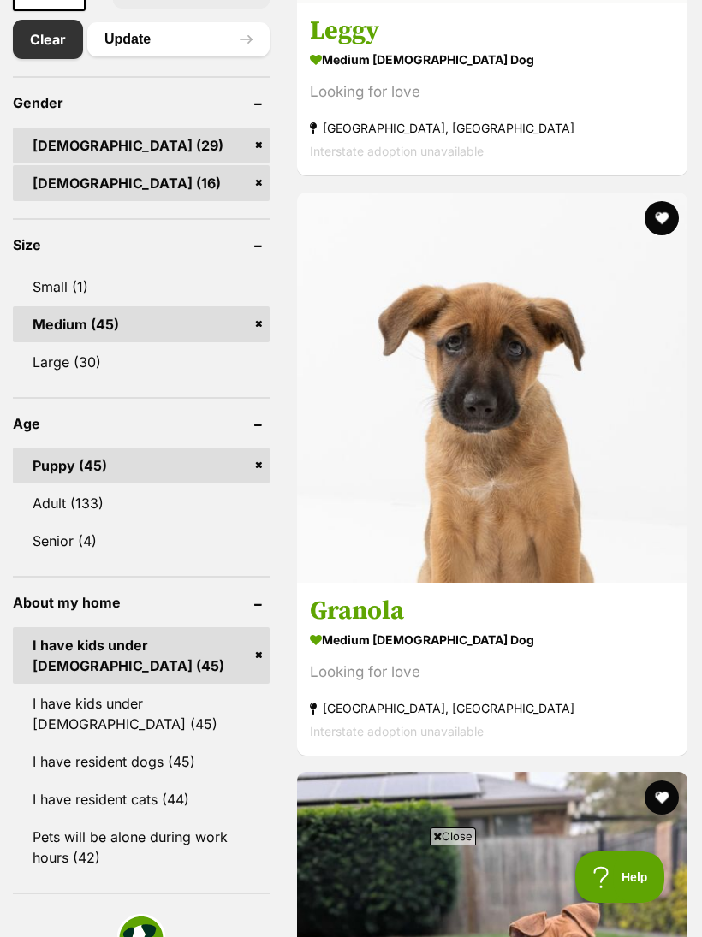
scroll to position [1203, 0]
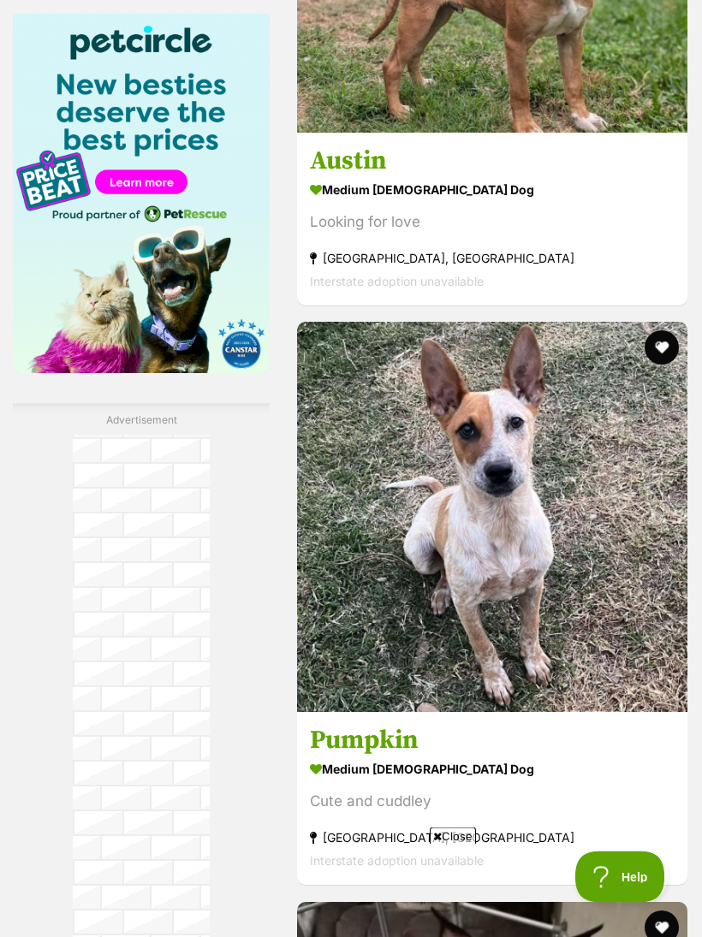
scroll to position [2236, 0]
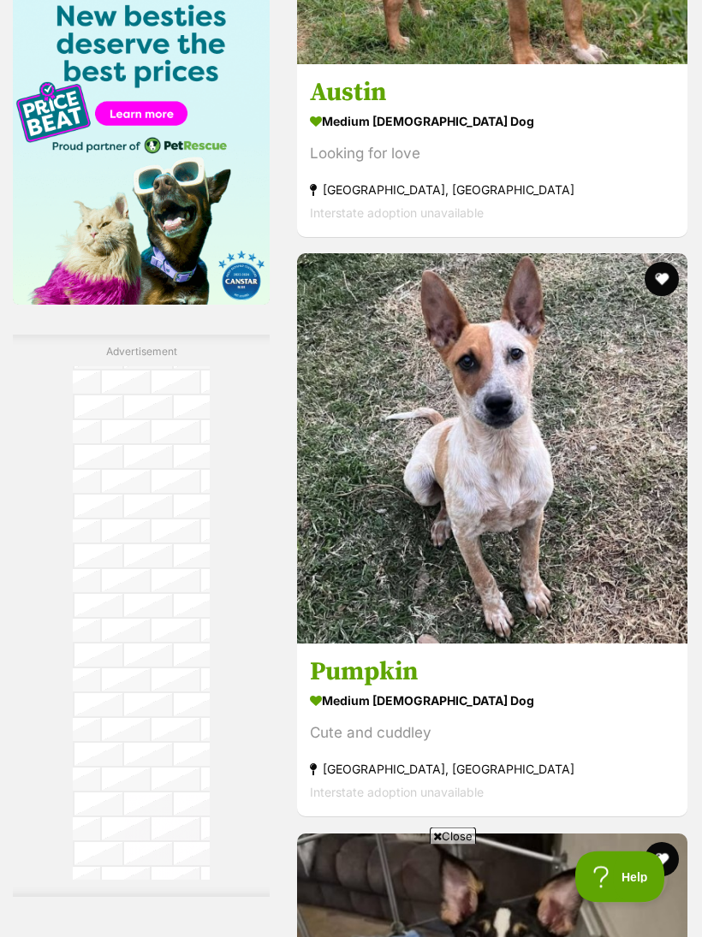
scroll to position [2304, 0]
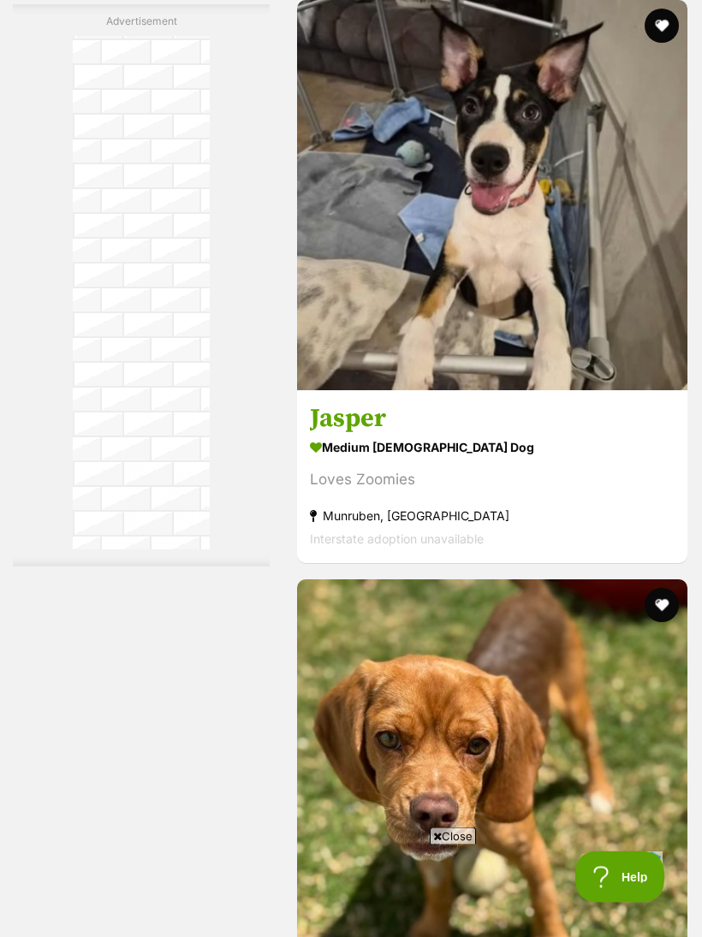
scroll to position [3138, 0]
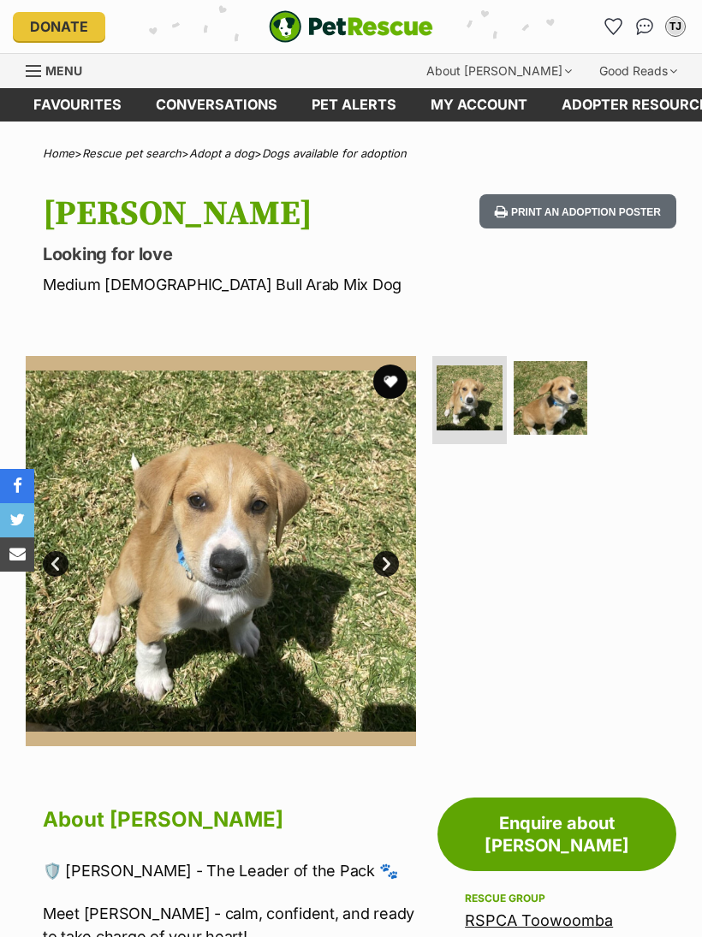
click at [560, 395] on img at bounding box center [551, 398] width 74 height 74
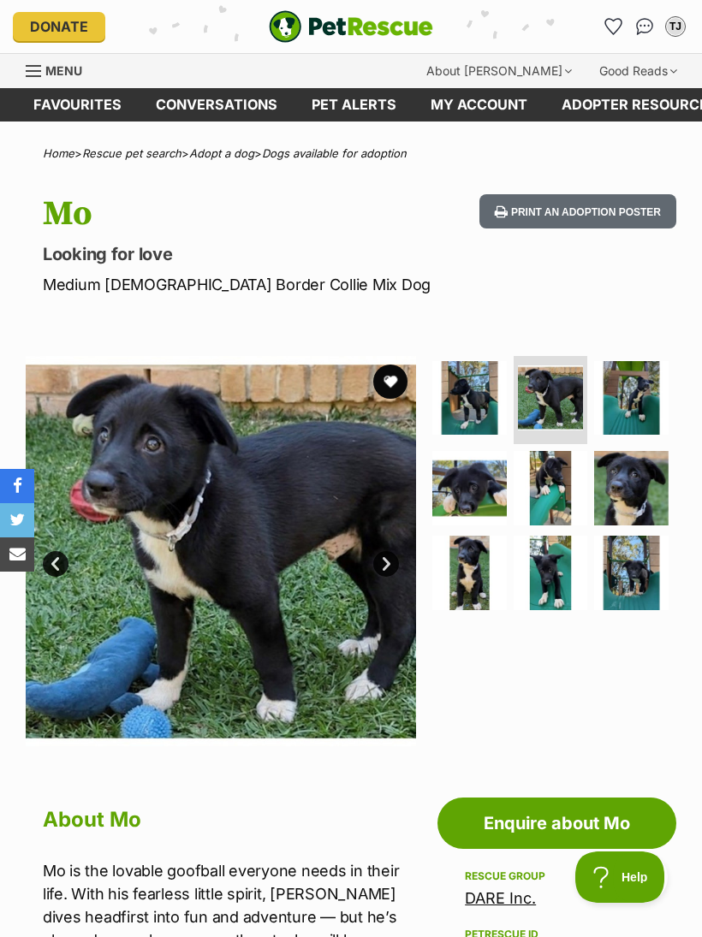
click at [388, 561] on link "Next" at bounding box center [386, 564] width 26 height 26
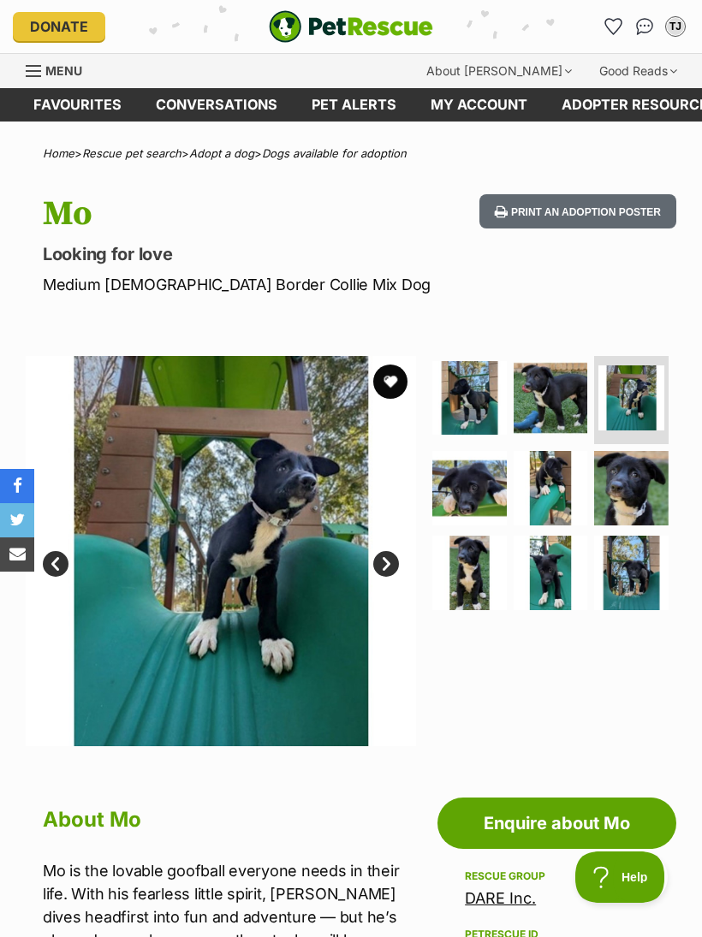
click at [385, 564] on link "Next" at bounding box center [386, 564] width 26 height 26
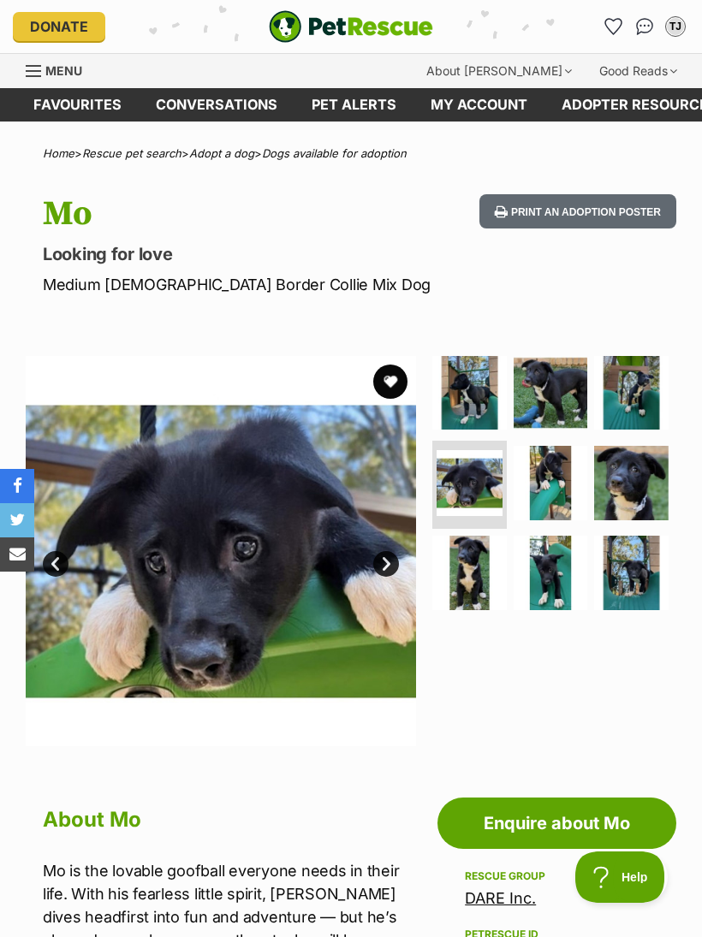
click at [380, 560] on link "Next" at bounding box center [386, 564] width 26 height 26
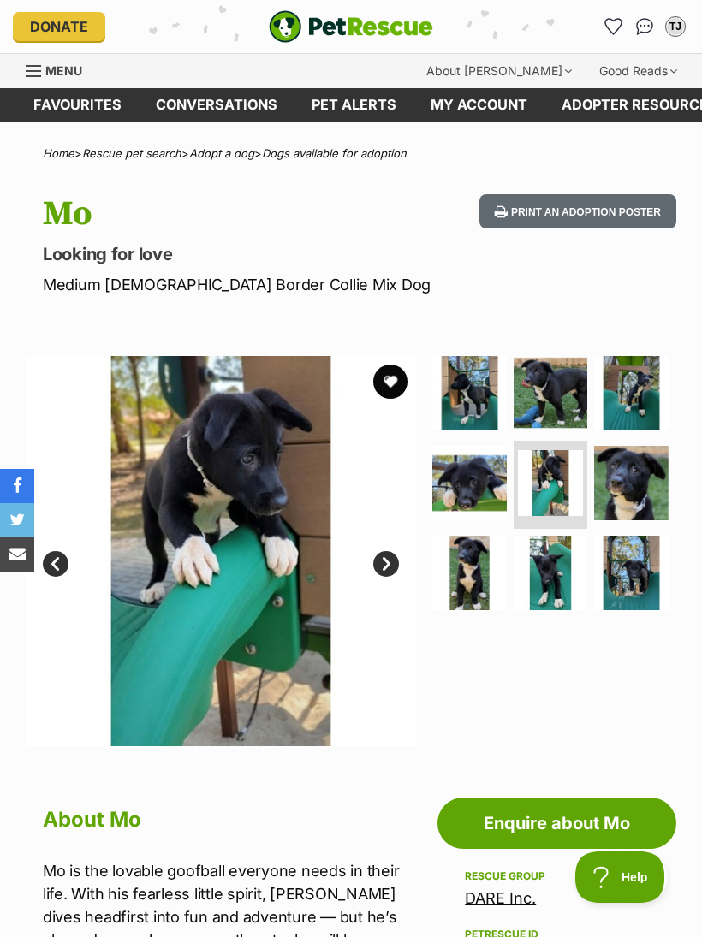
click at [380, 564] on link "Next" at bounding box center [386, 564] width 26 height 26
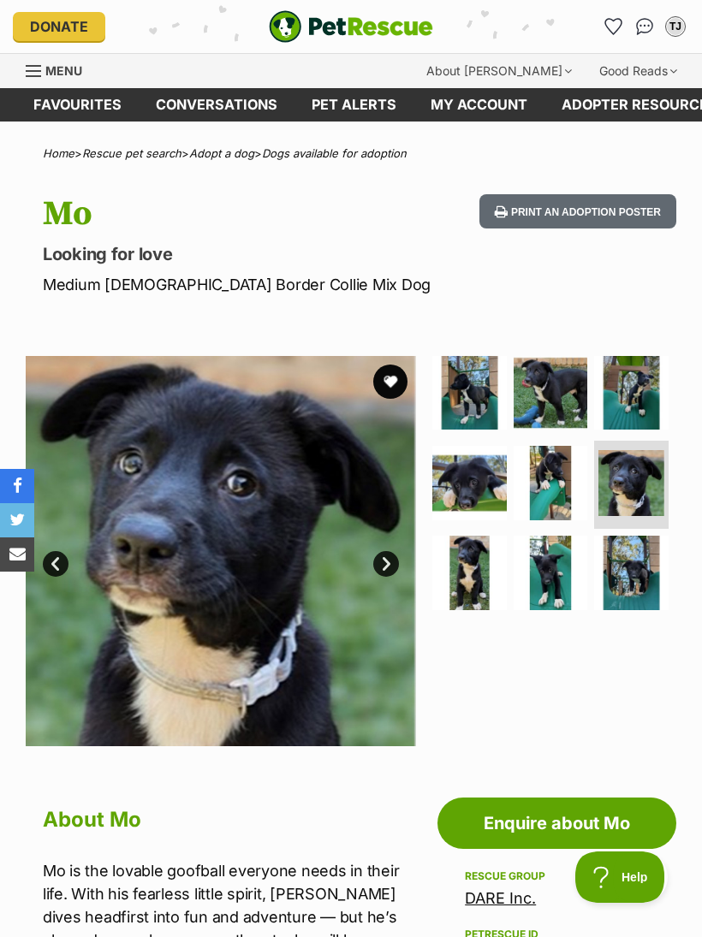
click at [377, 564] on link "Next" at bounding box center [386, 564] width 26 height 26
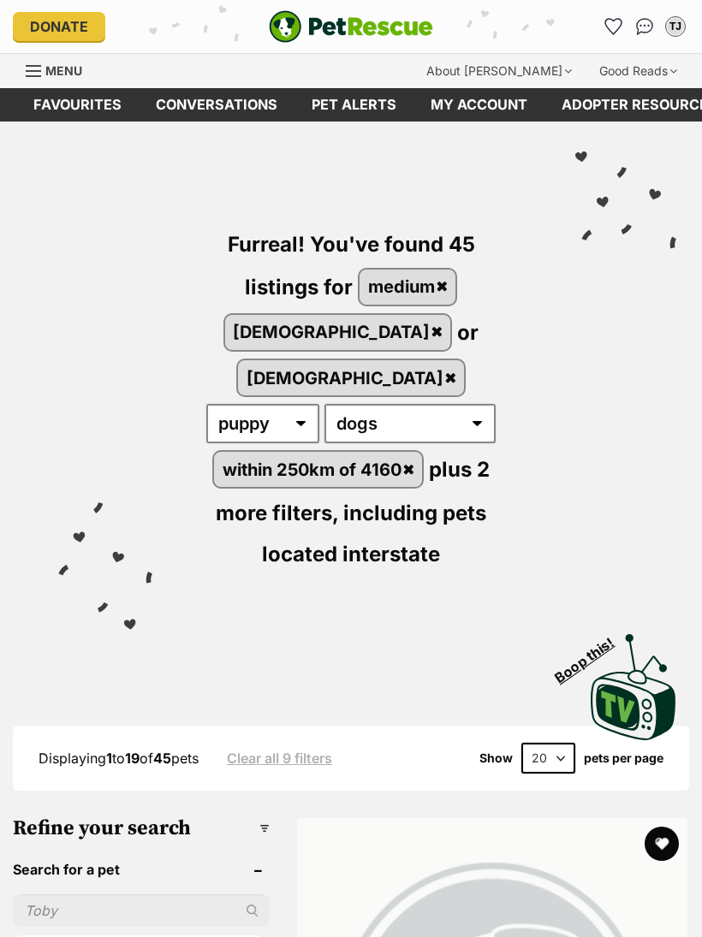
scroll to position [3169, 0]
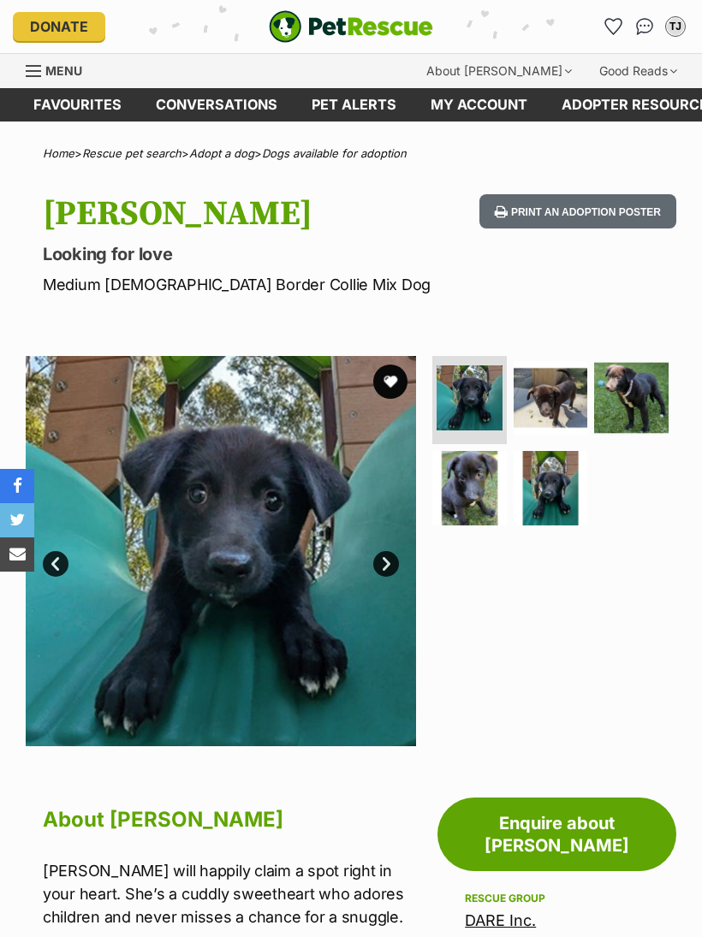
click at [379, 561] on link "Next" at bounding box center [386, 564] width 26 height 26
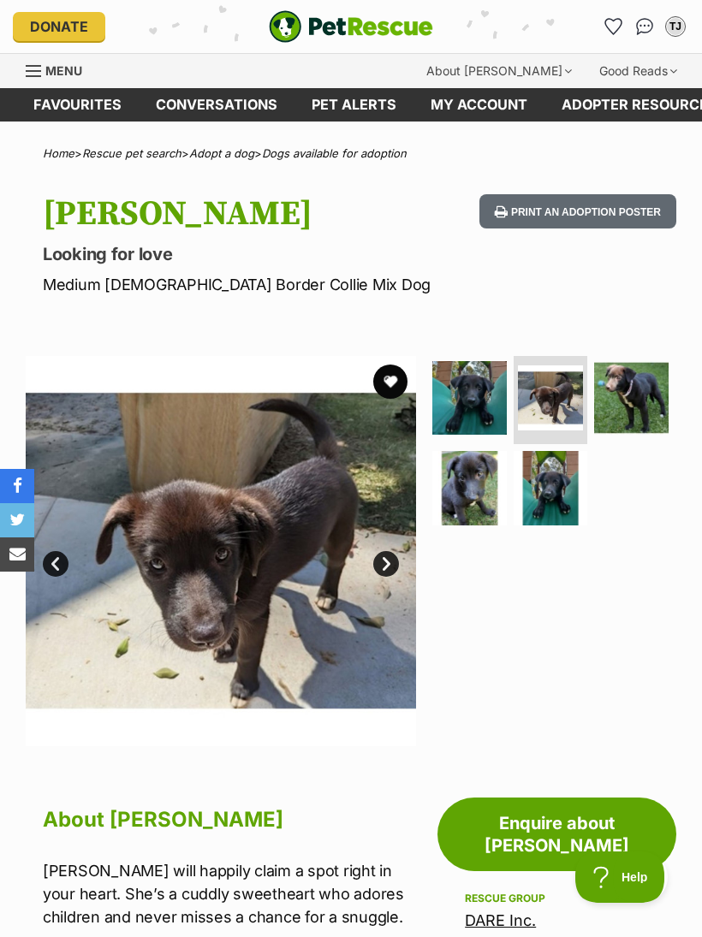
click at [633, 398] on img at bounding box center [631, 398] width 74 height 74
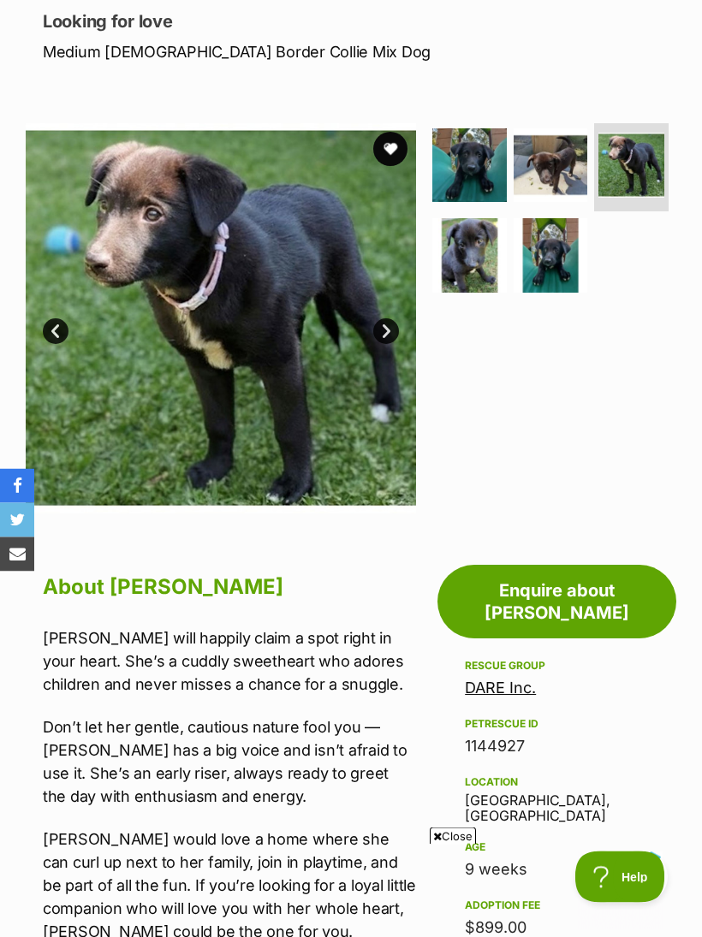
scroll to position [206, 0]
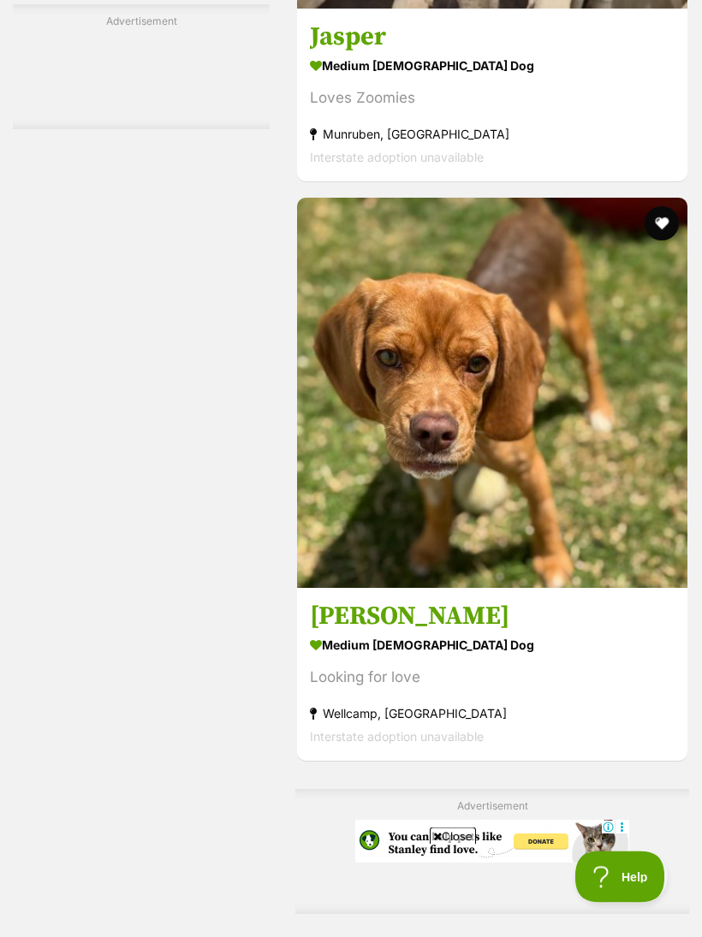
scroll to position [3555, 0]
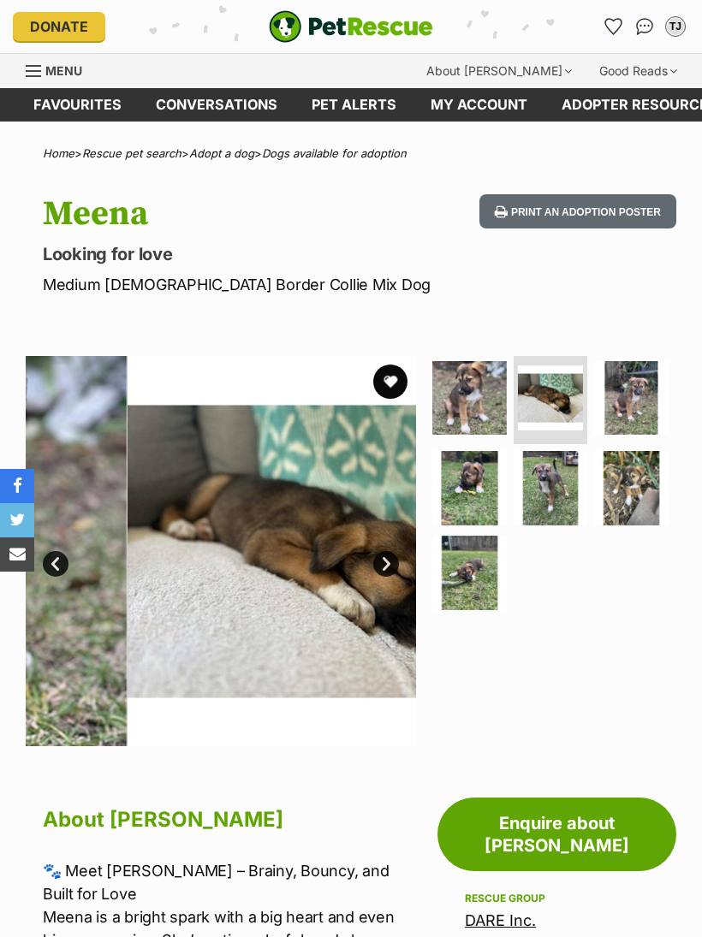
click at [552, 393] on img at bounding box center [551, 398] width 66 height 66
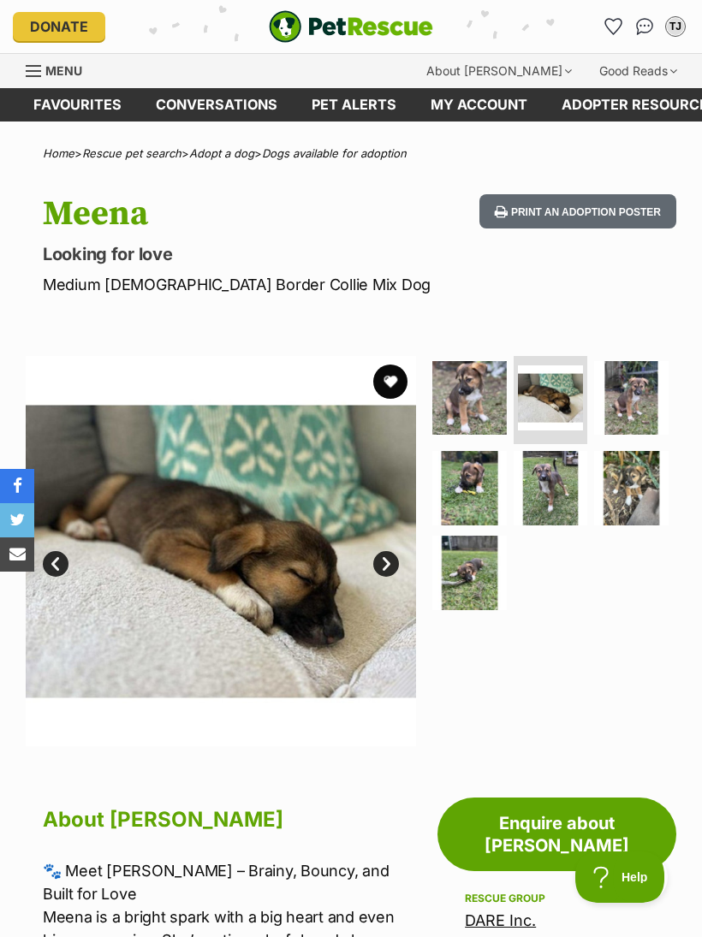
click at [384, 563] on link "Next" at bounding box center [386, 564] width 26 height 26
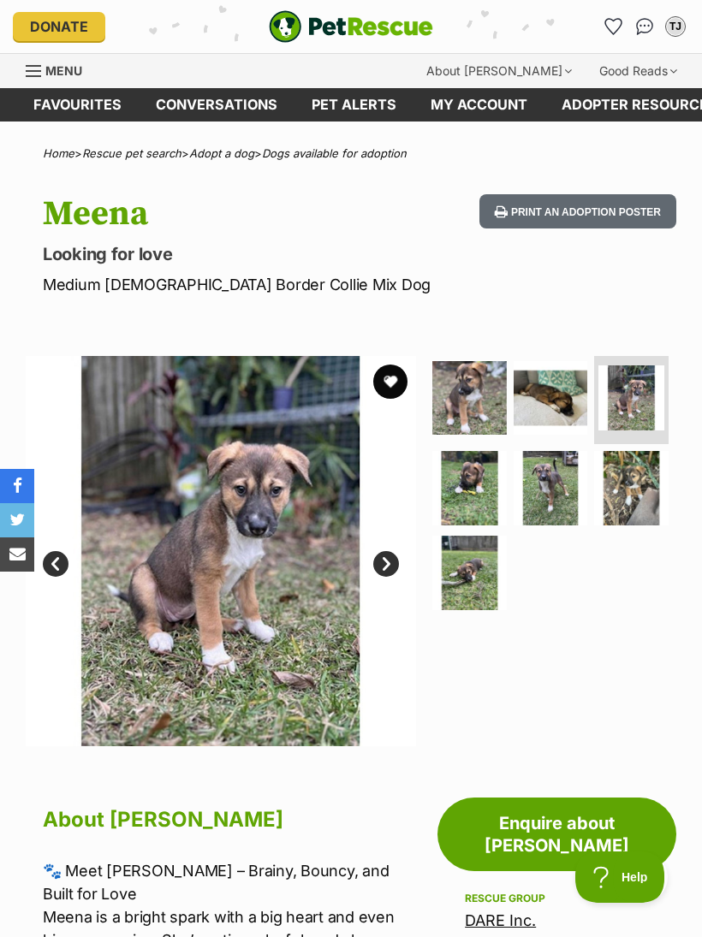
click at [374, 561] on link "Next" at bounding box center [386, 564] width 26 height 26
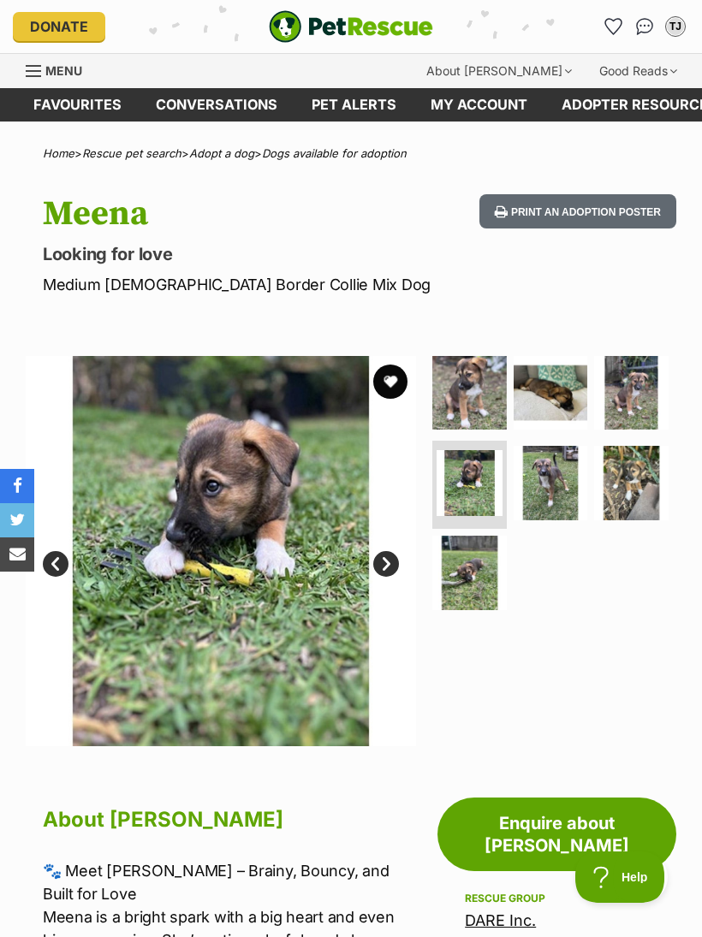
click at [381, 564] on link "Next" at bounding box center [386, 564] width 26 height 26
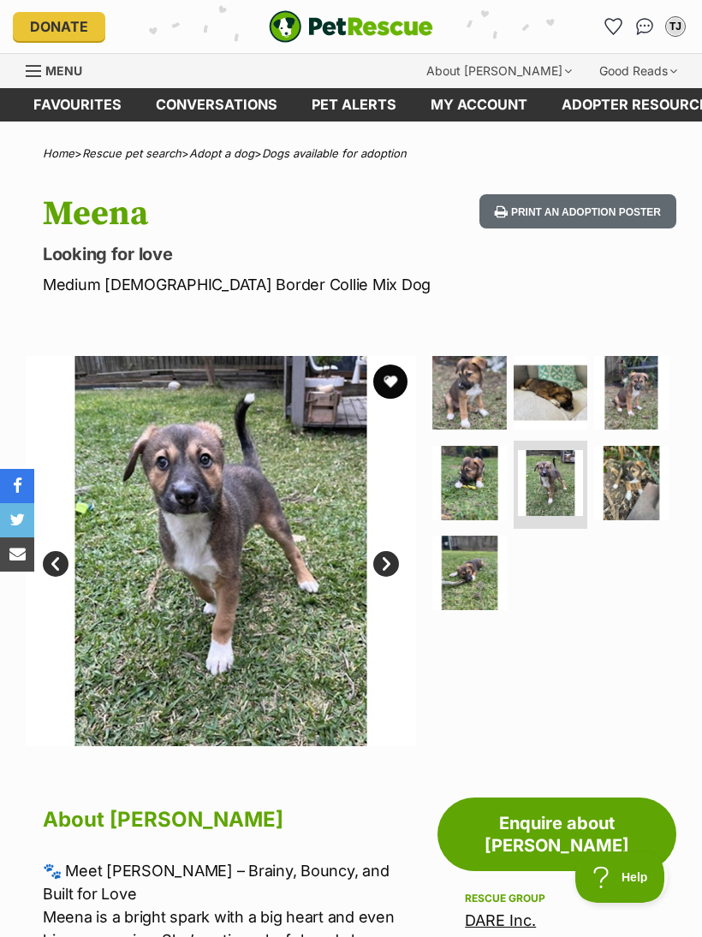
click at [379, 556] on link "Next" at bounding box center [386, 564] width 26 height 26
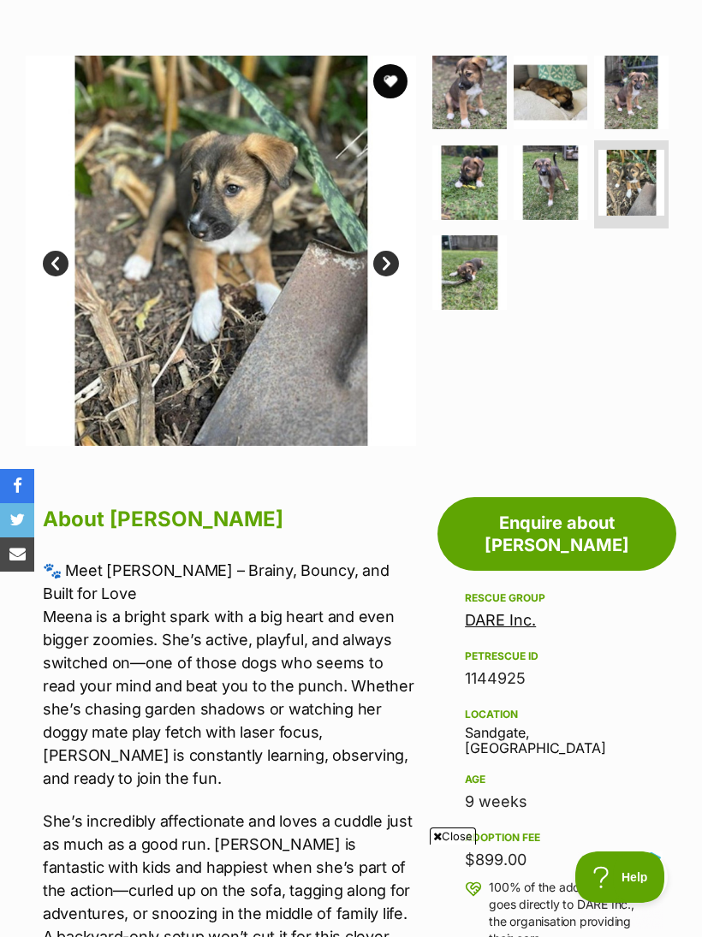
scroll to position [299, 0]
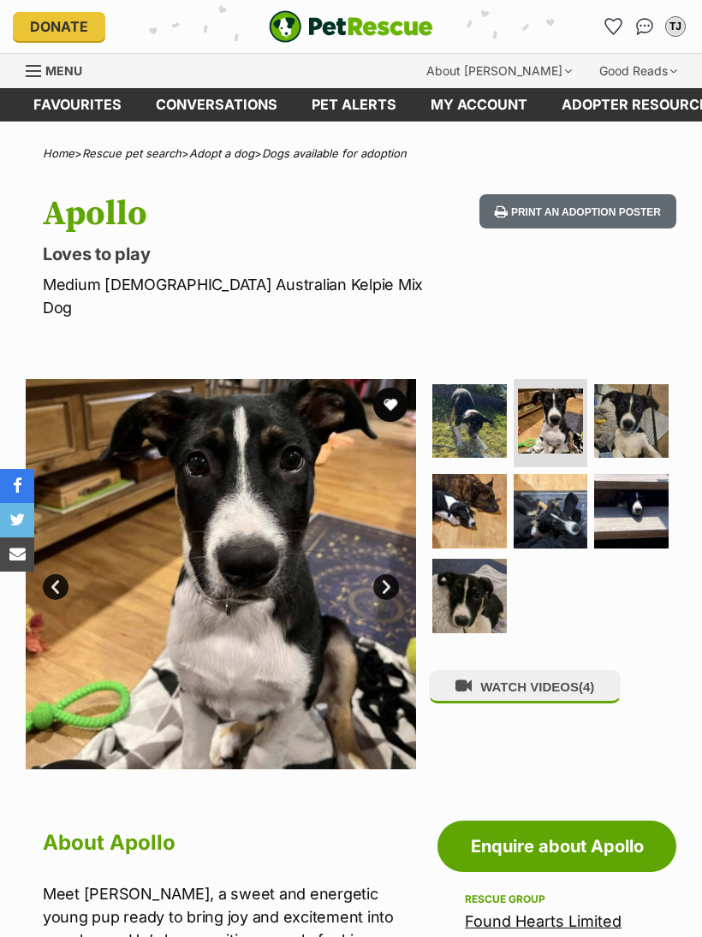
click at [531, 670] on button "WATCH VIDEOS (4)" at bounding box center [525, 686] width 192 height 33
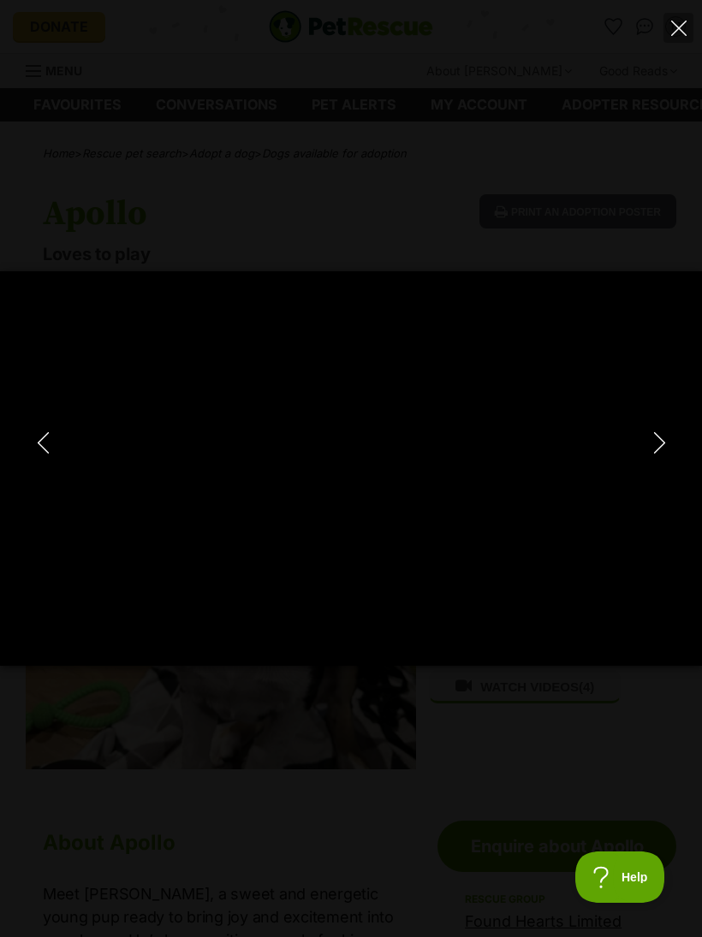
type input "100"
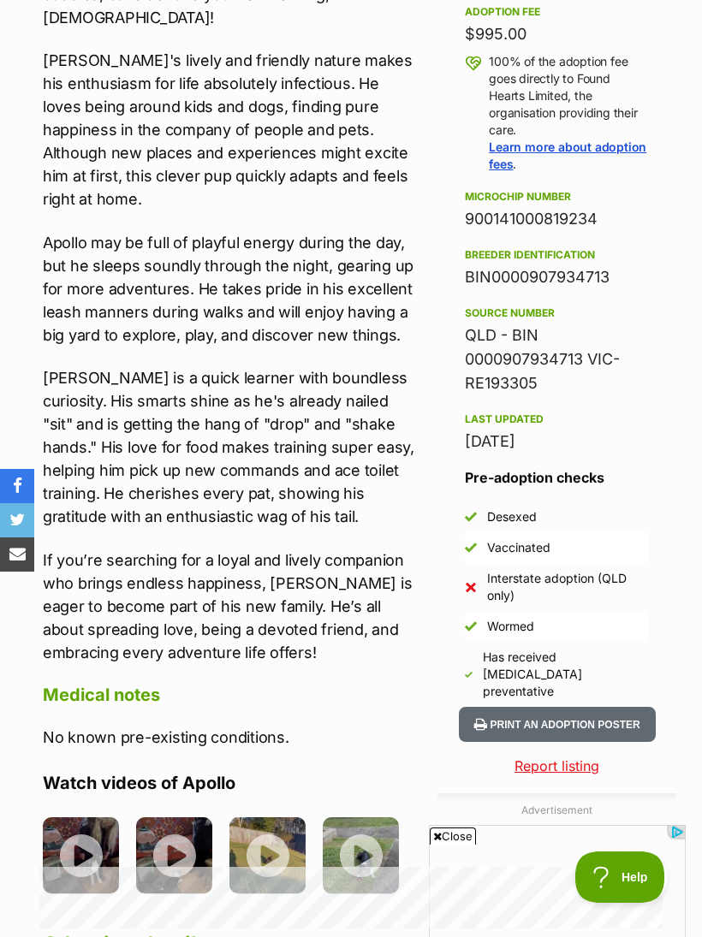
click at [168, 817] on img at bounding box center [174, 855] width 76 height 76
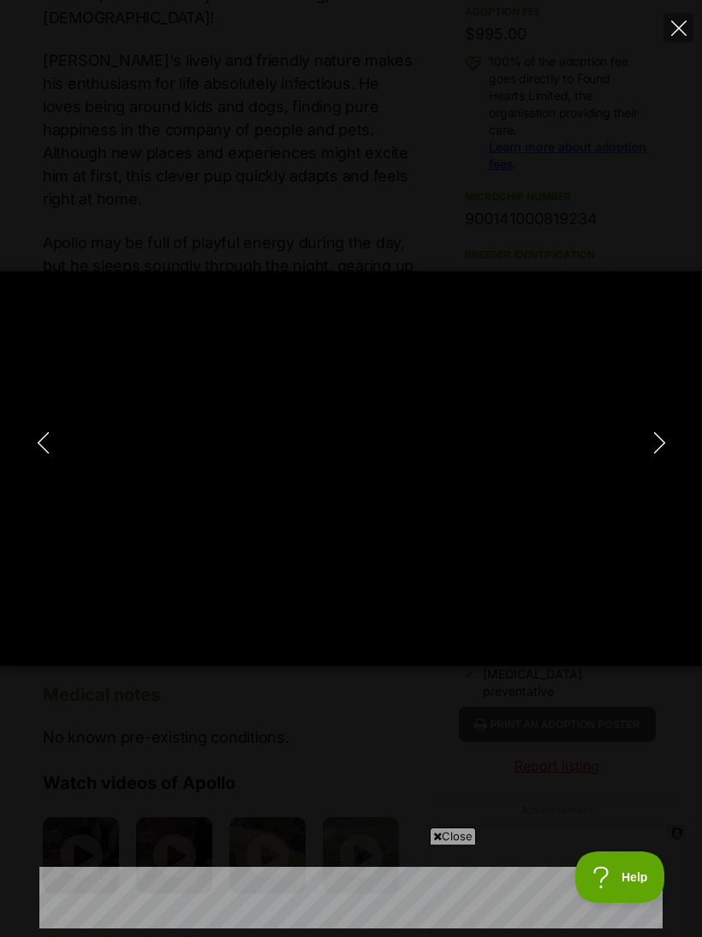
type input "100"
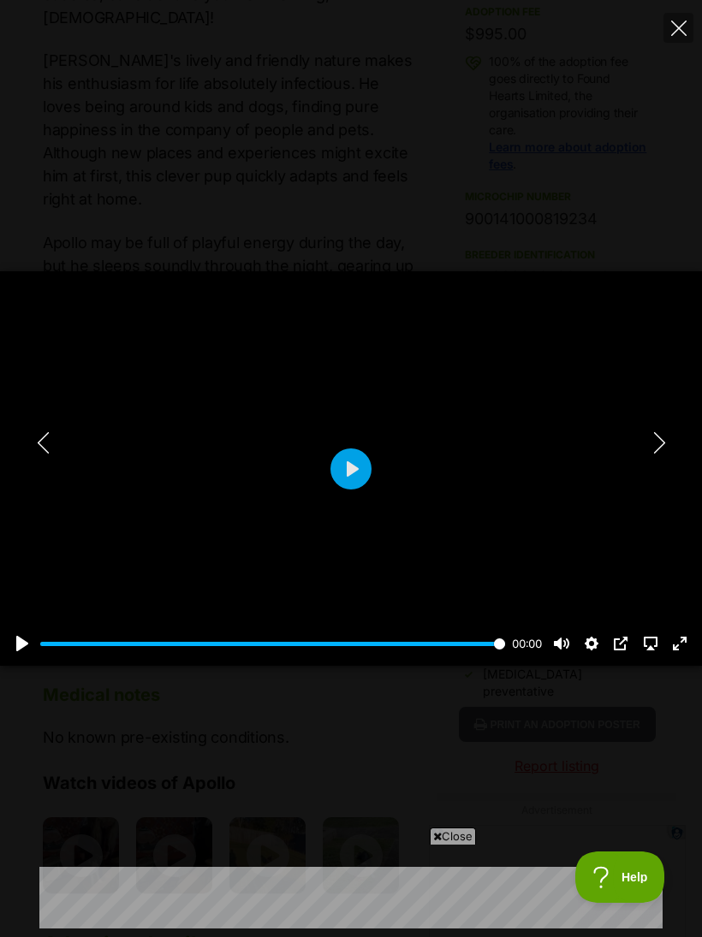
click at [654, 465] on button "Next" at bounding box center [659, 443] width 34 height 43
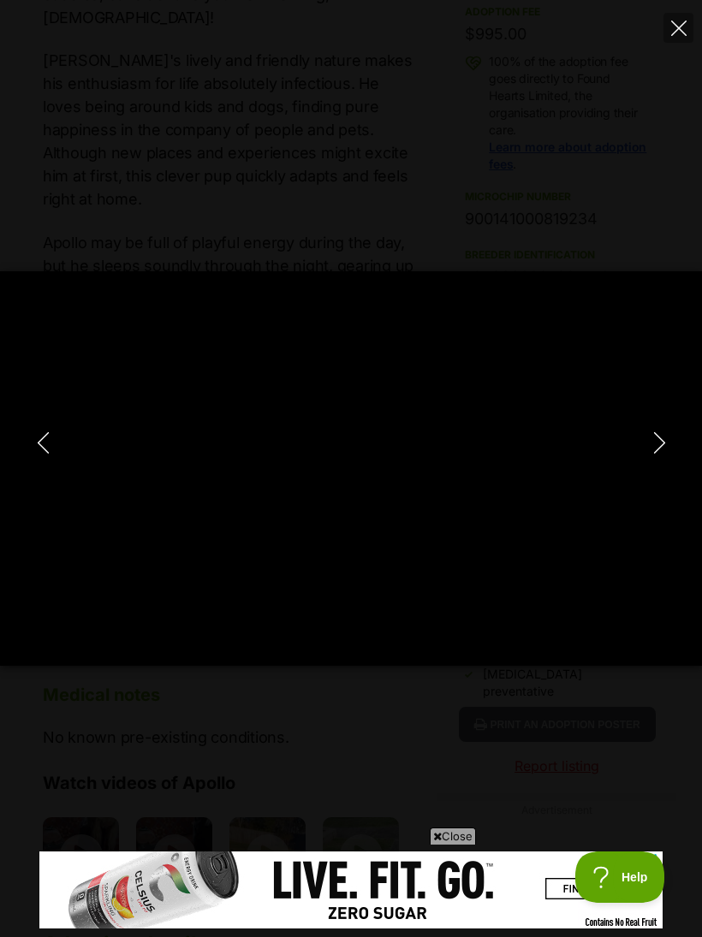
type input "100"
